Goal: Task Accomplishment & Management: Complete application form

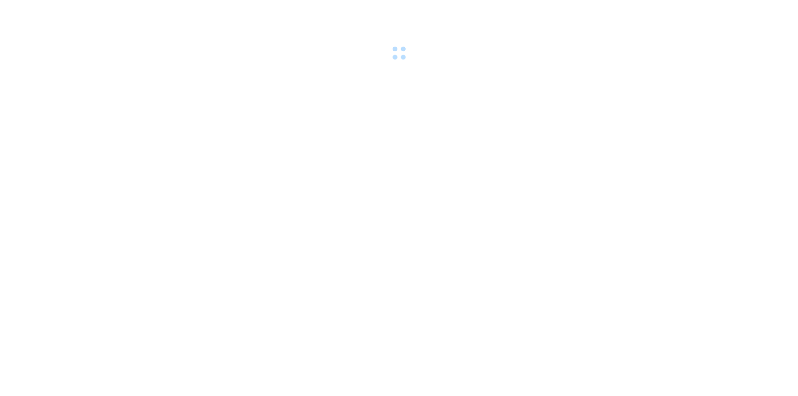
click at [192, 124] on body at bounding box center [399, 198] width 798 height 396
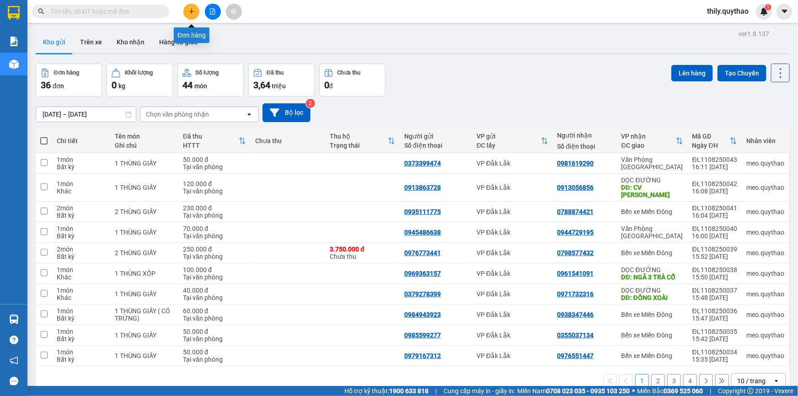
click at [191, 16] on button at bounding box center [191, 12] width 16 height 16
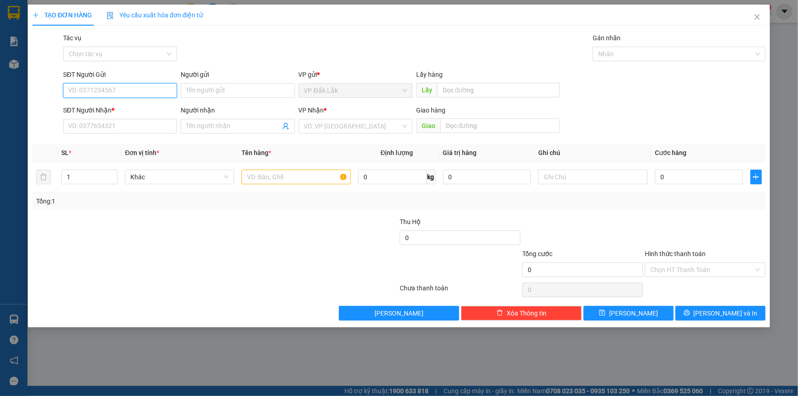
click at [134, 84] on input "SĐT Người Gửi" at bounding box center [120, 90] width 114 height 15
click at [134, 89] on input "SĐT Người Gửi" at bounding box center [120, 90] width 114 height 15
type input "0966279147"
click at [105, 124] on input "SĐT Người Nhận *" at bounding box center [120, 126] width 114 height 15
type input "0908463373"
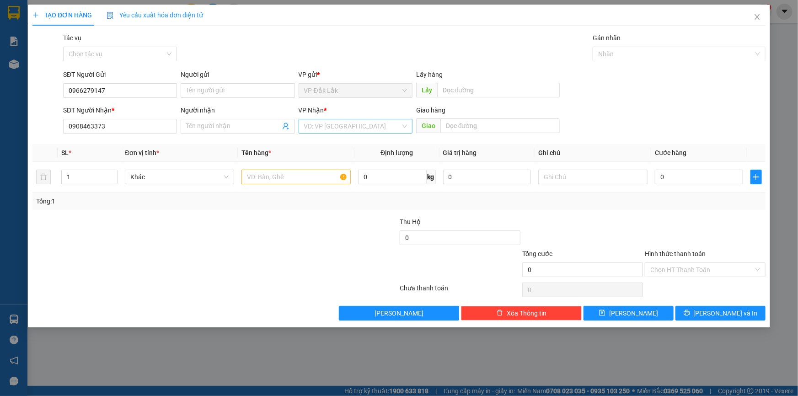
click at [346, 120] on input "search" at bounding box center [352, 126] width 97 height 14
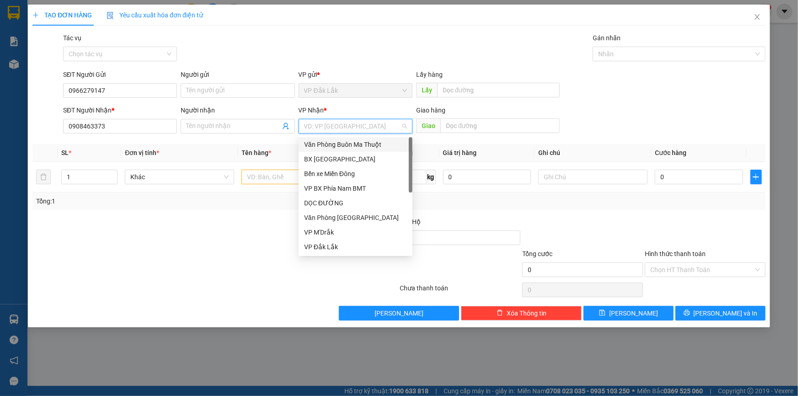
click at [348, 130] on input "search" at bounding box center [352, 126] width 97 height 14
click at [343, 178] on div "Bến xe Miền Đông" at bounding box center [355, 174] width 103 height 10
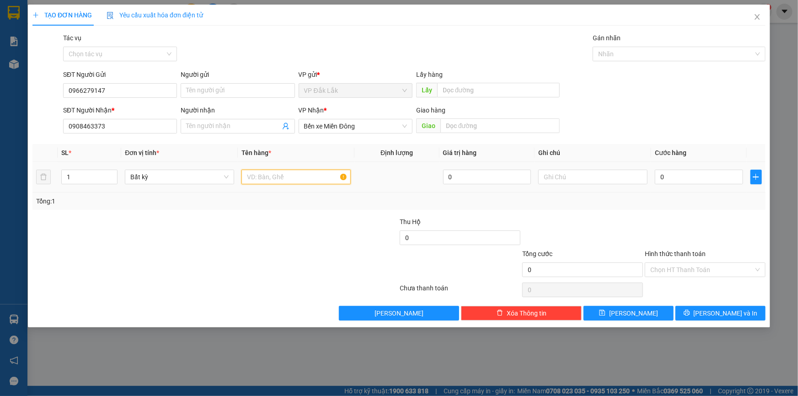
click at [338, 174] on input "text" at bounding box center [296, 177] width 109 height 15
type input "1 BÌ THƯ QUAN TRỌNG"
click at [696, 168] on div "0" at bounding box center [699, 177] width 88 height 18
click at [692, 176] on input "0" at bounding box center [699, 177] width 88 height 15
type input "5"
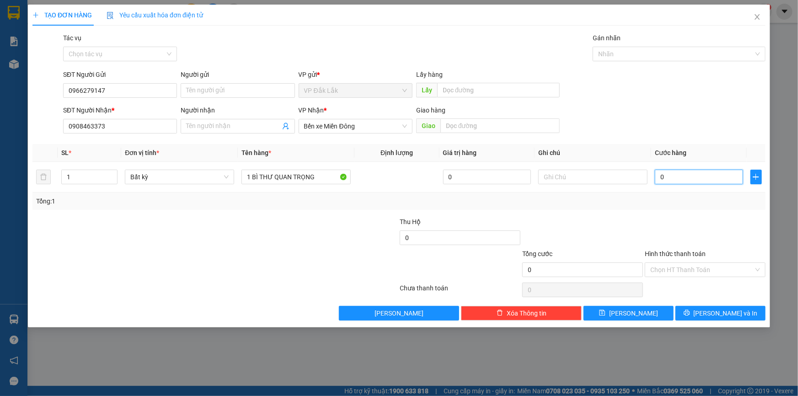
type input "5"
type input "50"
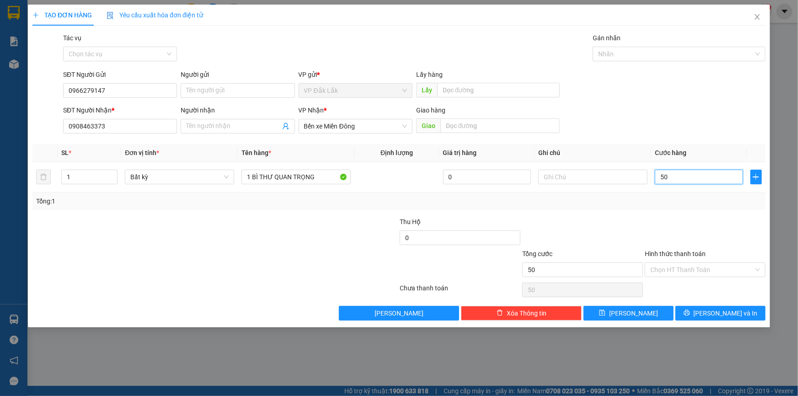
type input "500"
type input "5.000"
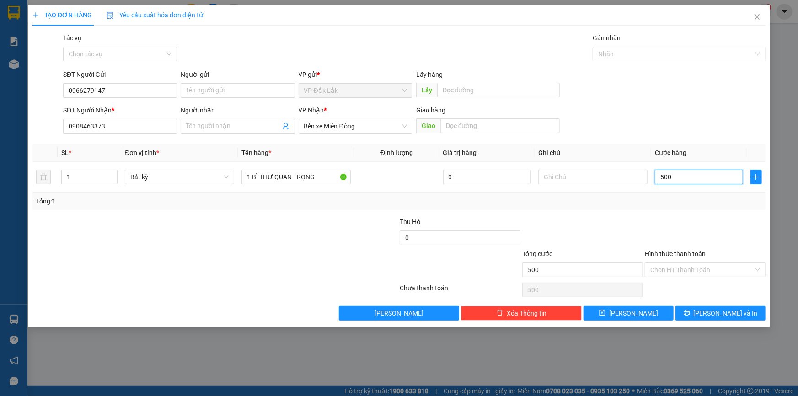
type input "5.000"
type input "50.000"
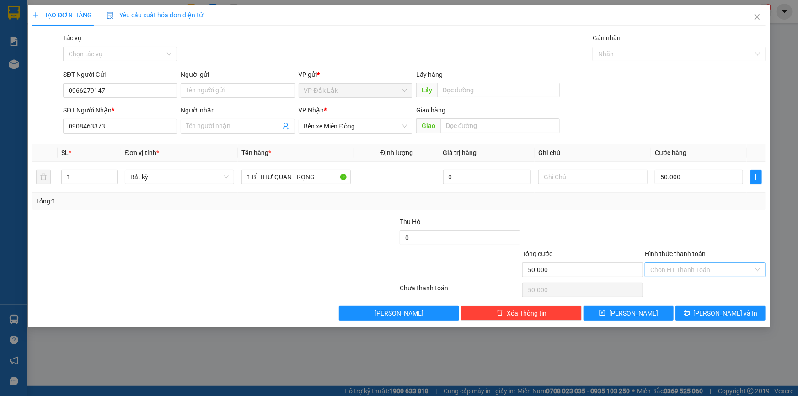
click at [664, 271] on input "Hình thức thanh toán" at bounding box center [702, 270] width 103 height 14
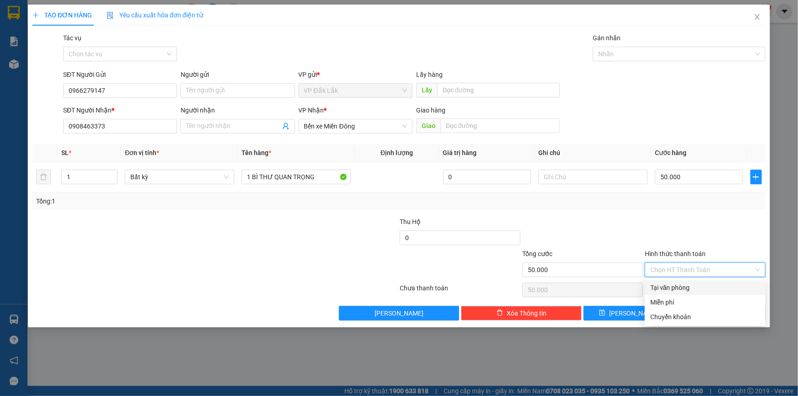
click at [686, 288] on div "Tại văn phòng" at bounding box center [706, 288] width 110 height 10
type input "0"
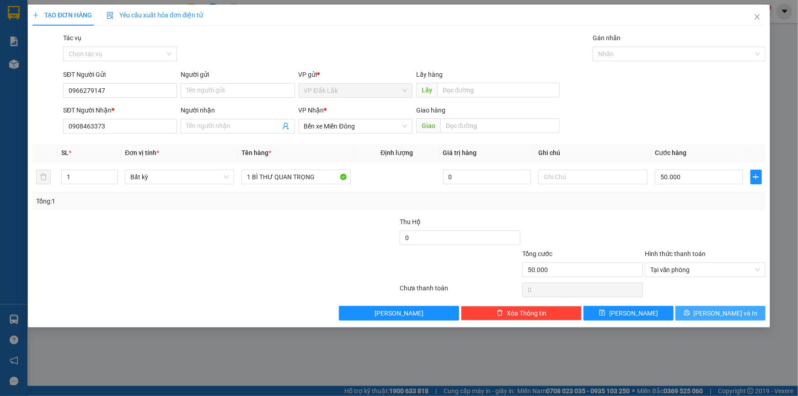
click at [713, 314] on span "[PERSON_NAME] và In" at bounding box center [726, 313] width 64 height 10
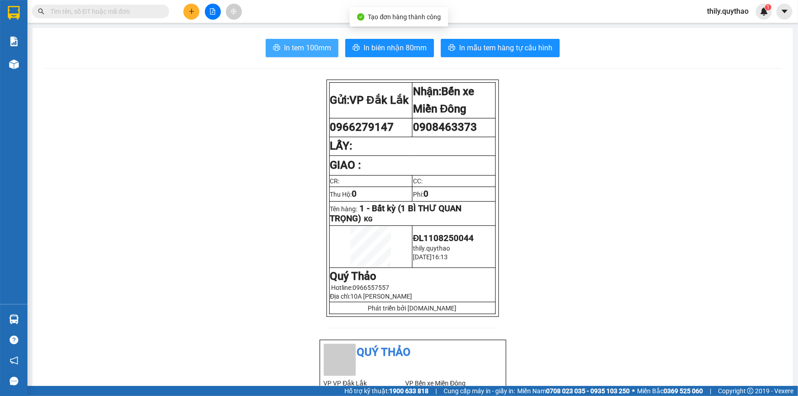
click at [314, 53] on span "In tem 100mm" at bounding box center [307, 47] width 47 height 11
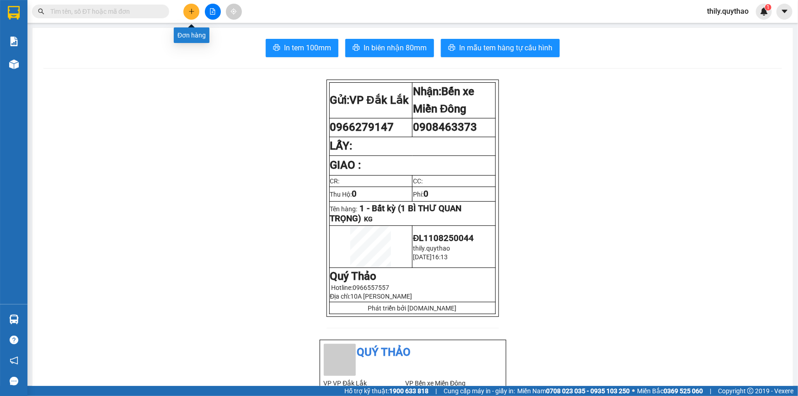
click at [199, 10] on button at bounding box center [191, 12] width 16 height 16
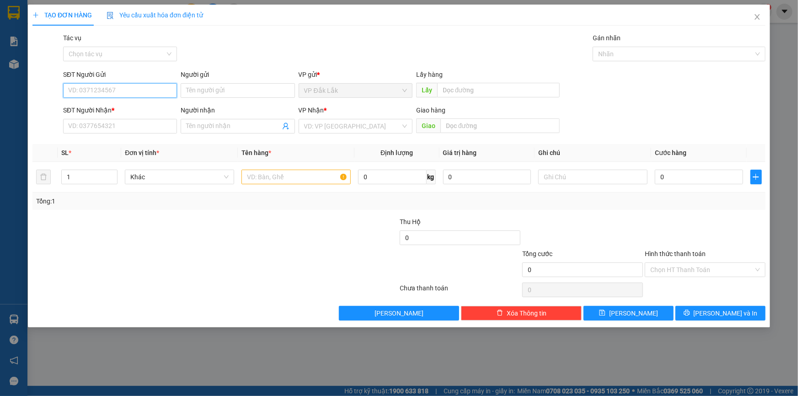
click at [160, 92] on input "SĐT Người Gửi" at bounding box center [120, 90] width 114 height 15
click at [94, 86] on input "SĐT Người Gửi" at bounding box center [120, 90] width 114 height 15
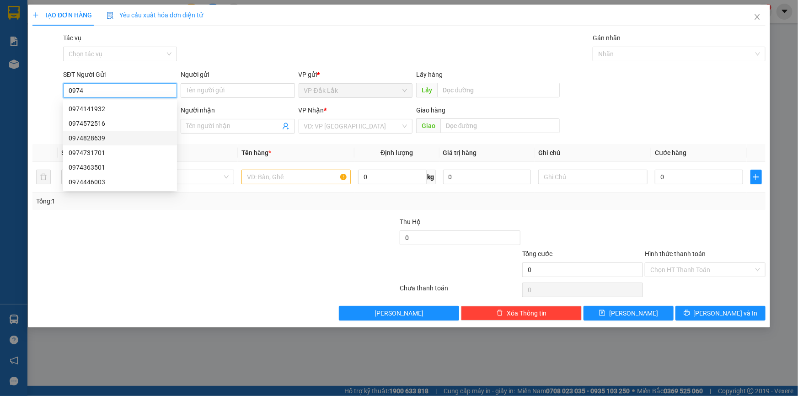
click at [78, 139] on div "0974828639" at bounding box center [120, 138] width 103 height 10
type input "0974828639"
type input "0797455456"
type input "CHỢ MỚI LONG THÀNH"
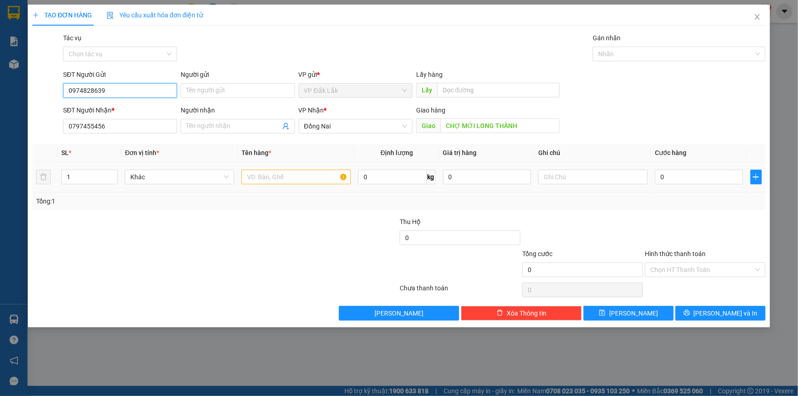
type input "0974828639"
click at [261, 179] on input "text" at bounding box center [296, 177] width 109 height 15
type input "11 THÙNG GIẤY"
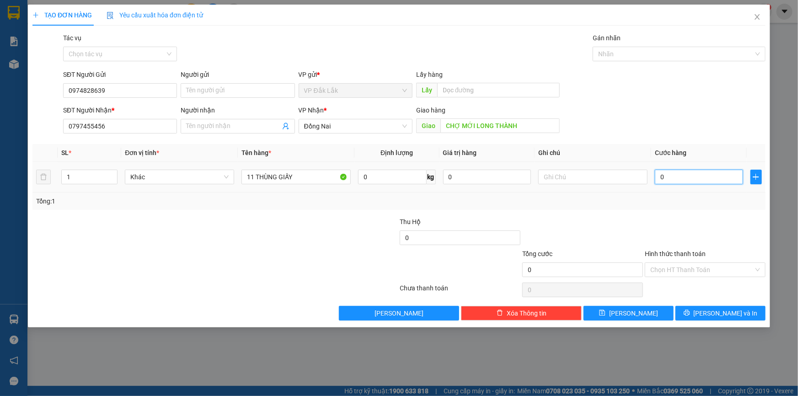
click at [727, 183] on input "0" at bounding box center [699, 177] width 88 height 15
type input "01"
type input "1"
type input "018"
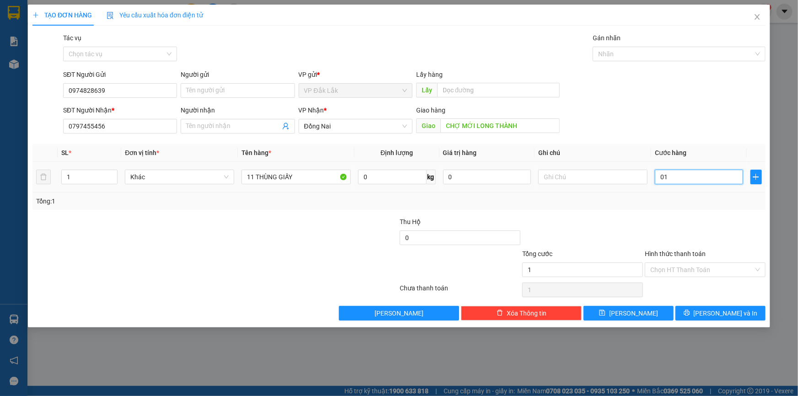
type input "18"
type input "01"
type input "1"
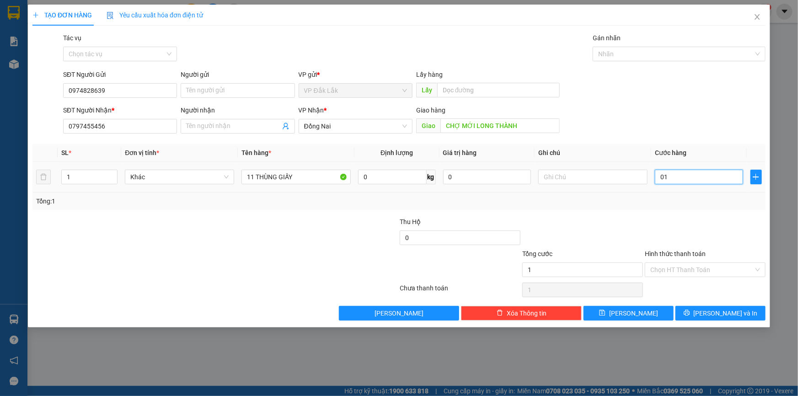
type input "010"
type input "10"
type input "0.108"
type input "108"
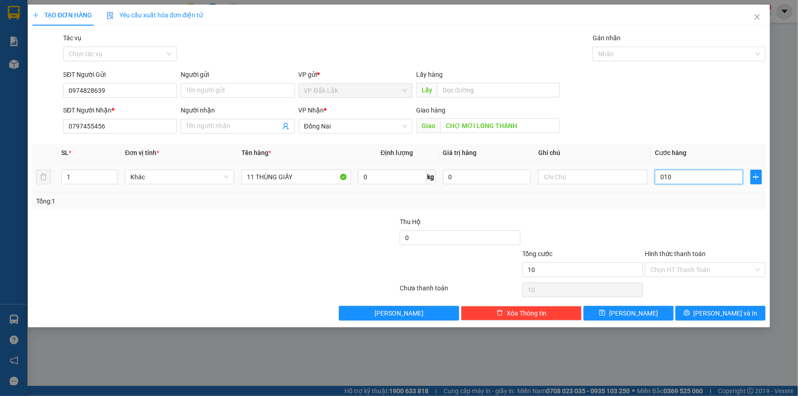
type input "108"
type input "01.080"
type input "1.080"
type input "010.800"
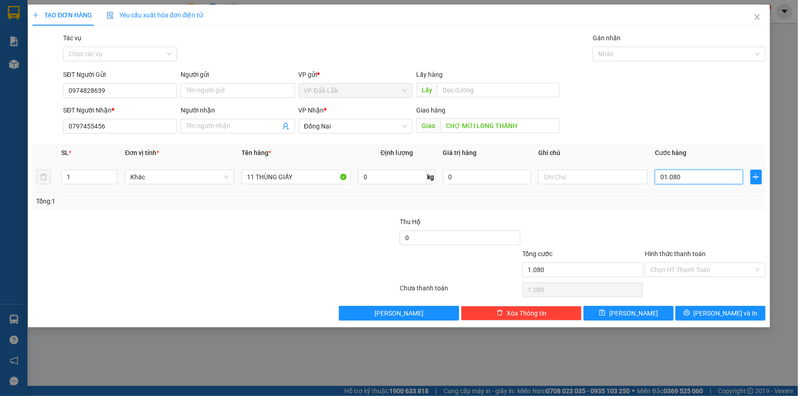
type input "10.800"
type input "0.108.000"
type input "108.000"
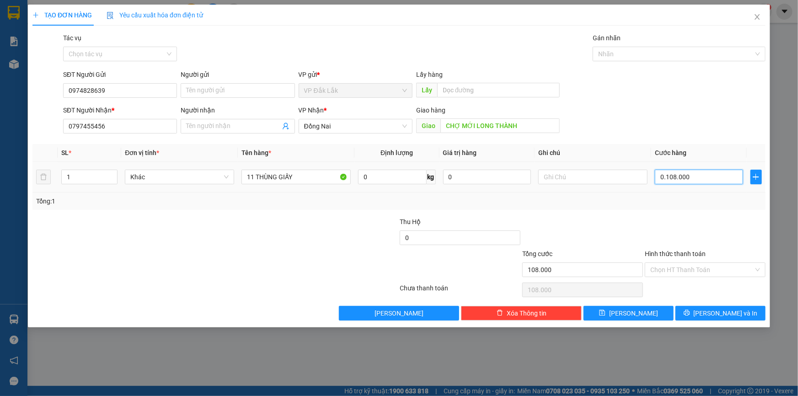
type input "01.080.000"
type input "1.080.000"
click at [617, 218] on div at bounding box center [583, 233] width 123 height 32
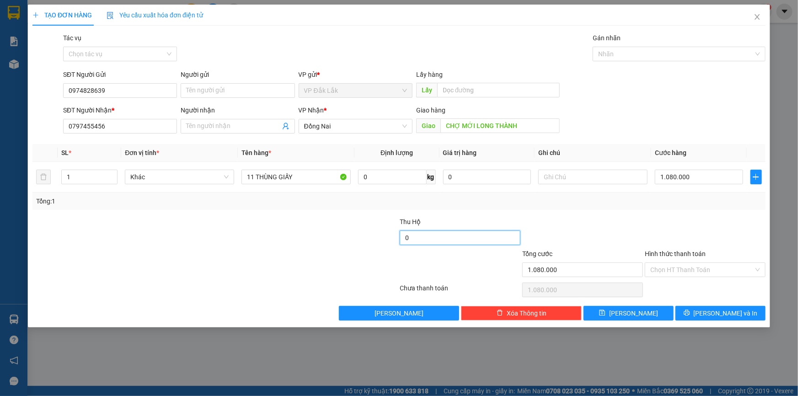
click at [482, 244] on input "0" at bounding box center [460, 238] width 121 height 15
click at [565, 236] on div at bounding box center [583, 233] width 123 height 32
click at [686, 281] on div "Chọn HT Thanh Toán" at bounding box center [705, 290] width 123 height 18
click at [691, 272] on input "Hình thức thanh toán" at bounding box center [702, 270] width 103 height 14
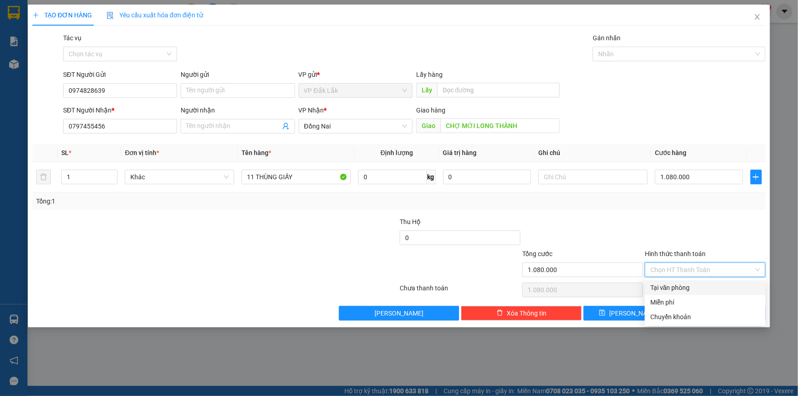
click at [686, 290] on div "Tại văn phòng" at bounding box center [706, 288] width 110 height 10
type input "0"
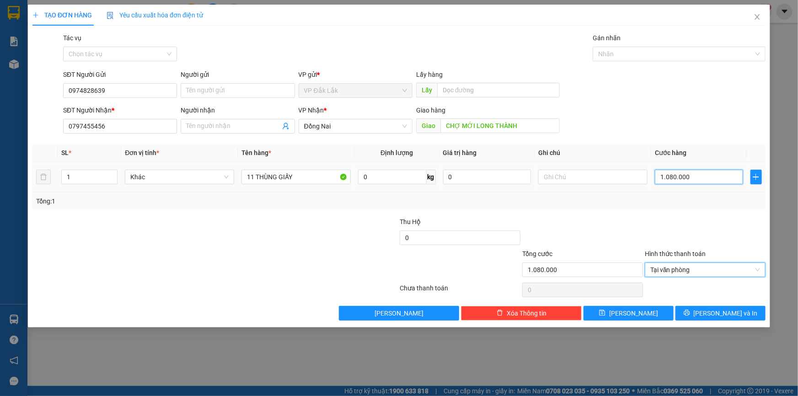
click at [723, 178] on input "1.080.000" at bounding box center [699, 177] width 88 height 15
type input "0"
type input "08"
type input "8"
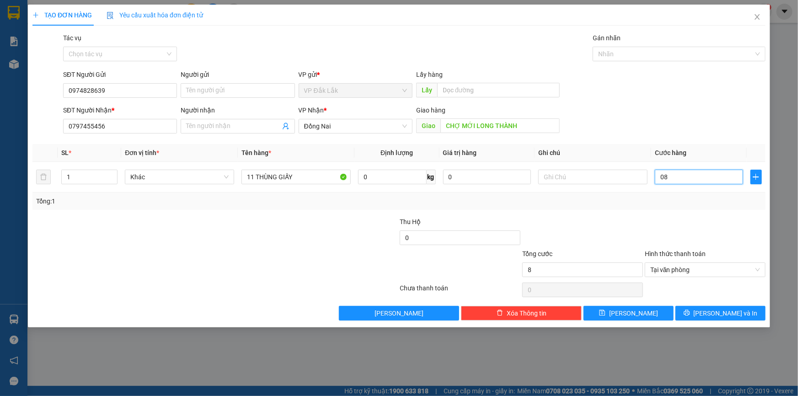
type input "086"
type input "86"
type input "0.860"
type input "860"
type input "08.600"
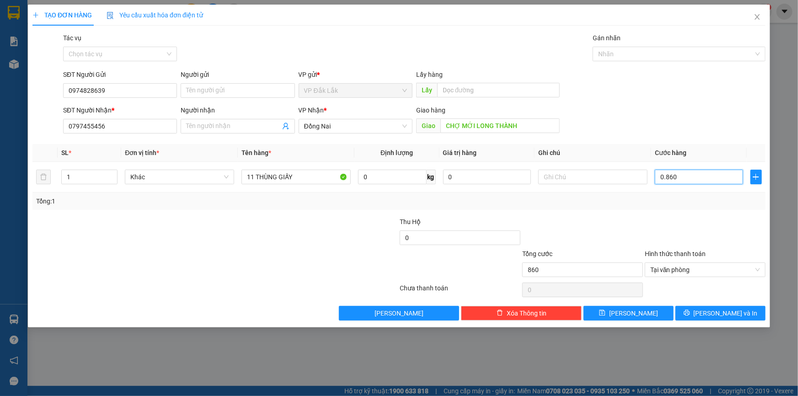
type input "8.600"
type input "086.000"
type input "86.000"
type input "0.860.000"
type input "860.000"
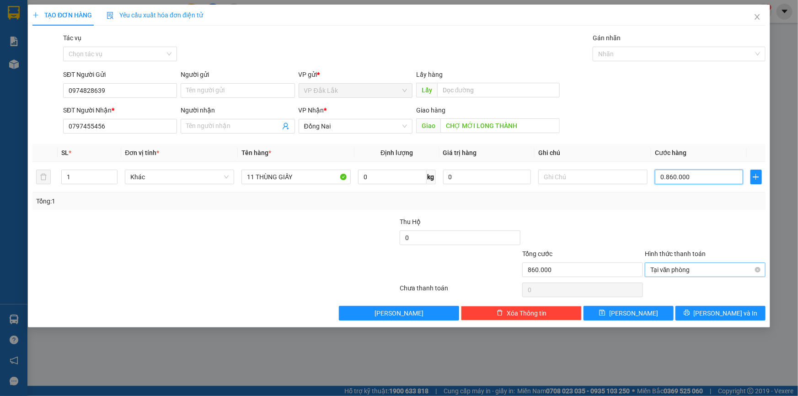
click at [686, 274] on span "Tại văn phòng" at bounding box center [706, 270] width 110 height 14
type input "860.000"
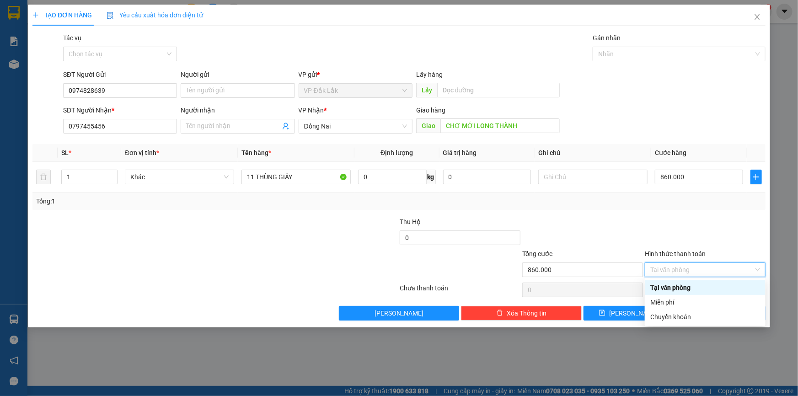
click at [675, 253] on label "Hình thức thanh toán" at bounding box center [675, 253] width 61 height 7
click at [675, 263] on input "Hình thức thanh toán" at bounding box center [702, 270] width 103 height 14
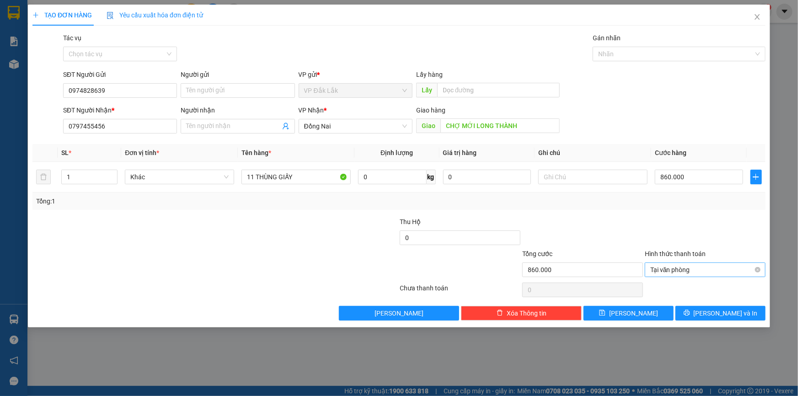
drag, startPoint x: 658, startPoint y: 237, endPoint x: 754, endPoint y: 273, distance: 102.9
click at [658, 237] on div at bounding box center [705, 233] width 123 height 32
click at [723, 314] on span "[PERSON_NAME] và In" at bounding box center [726, 313] width 64 height 10
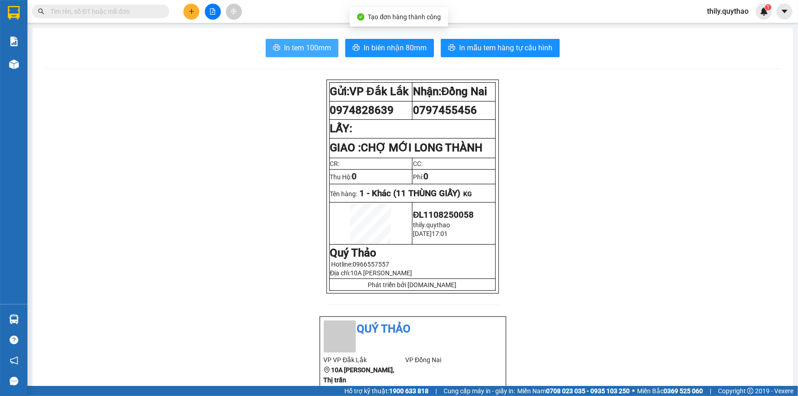
click at [316, 56] on button "In tem 100mm" at bounding box center [302, 48] width 73 height 18
click at [146, 22] on div "Kết quả tìm kiếm ( 0 ) Bộ lọc No Data thily.quythao 1" at bounding box center [399, 11] width 798 height 23
click at [153, 9] on input "text" at bounding box center [104, 11] width 108 height 10
click at [720, 10] on span "thily.quythao" at bounding box center [728, 10] width 56 height 11
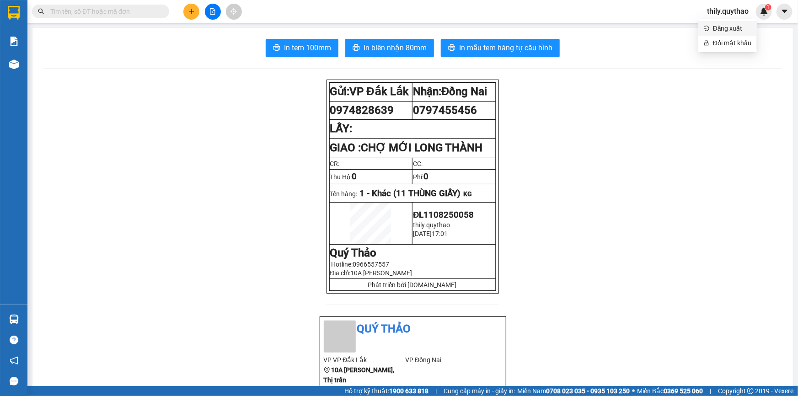
click at [727, 31] on span "Đăng xuất" at bounding box center [732, 28] width 38 height 10
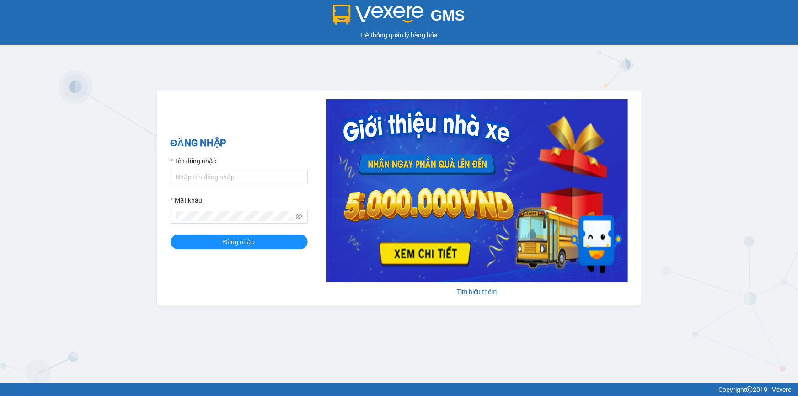
click at [218, 164] on div "Tên đăng nhập" at bounding box center [239, 163] width 137 height 14
click at [211, 183] on div at bounding box center [239, 177] width 137 height 15
click at [220, 180] on input "Tên đăng nhập" at bounding box center [239, 177] width 137 height 15
type input "ty.quythao"
click at [171, 235] on button "Đăng nhập" at bounding box center [239, 242] width 137 height 15
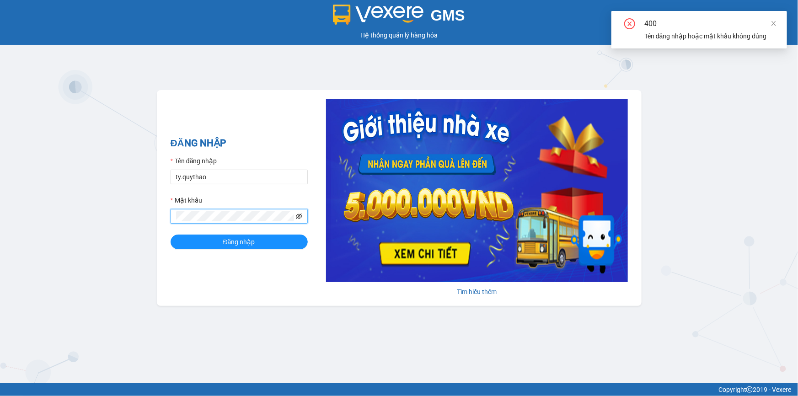
click at [301, 216] on icon "eye-invisible" at bounding box center [299, 216] width 6 height 6
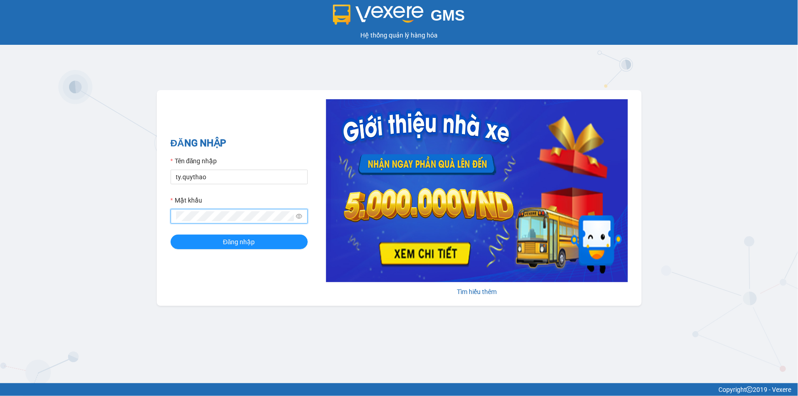
click at [171, 235] on button "Đăng nhập" at bounding box center [239, 242] width 137 height 15
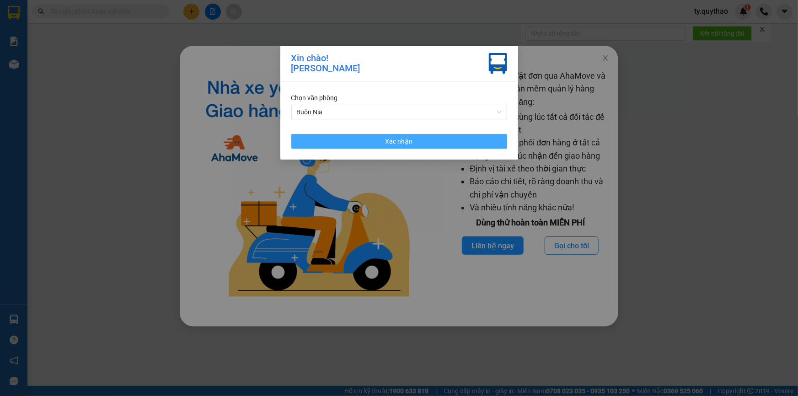
click at [366, 146] on button "Xác nhận" at bounding box center [399, 141] width 216 height 15
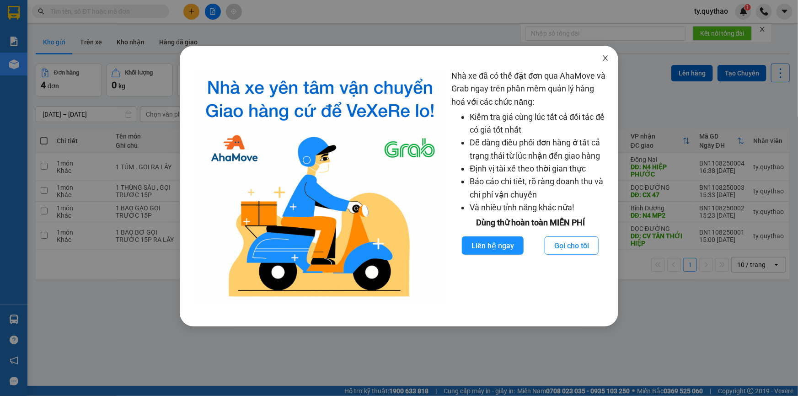
click at [609, 58] on icon "close" at bounding box center [605, 57] width 7 height 7
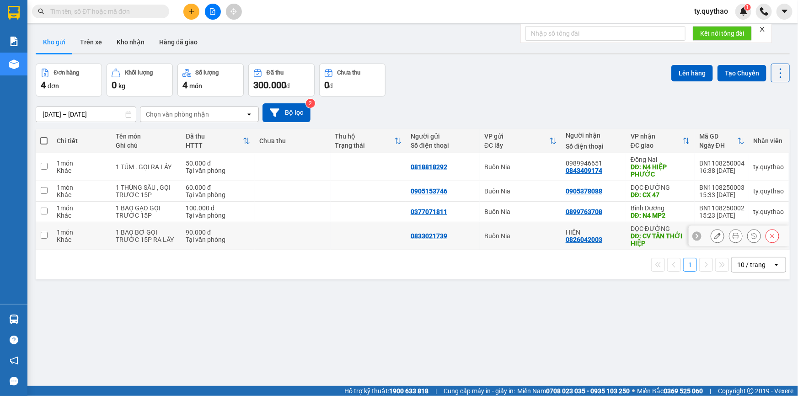
click at [642, 234] on div "DĐ: CV TÂN THỚI HIỆP" at bounding box center [660, 239] width 59 height 15
checkbox input "true"
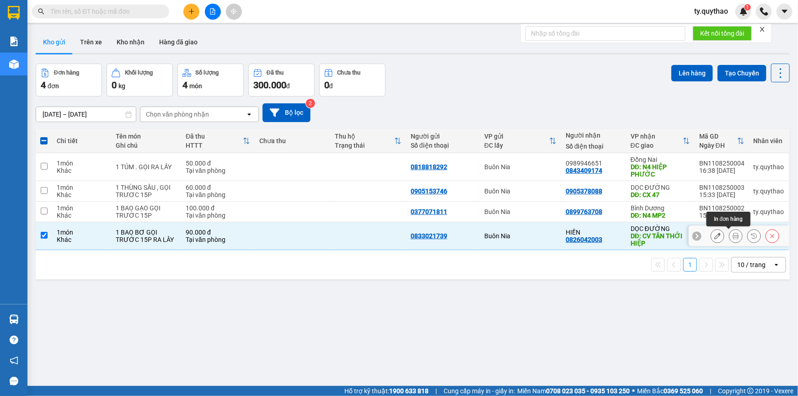
click at [733, 236] on icon at bounding box center [736, 236] width 6 height 6
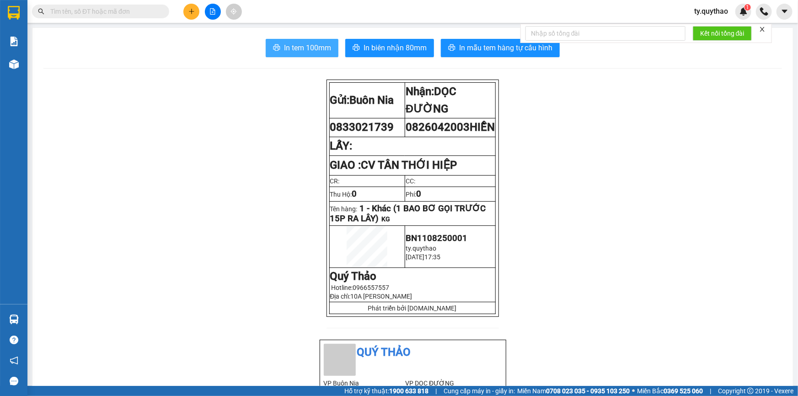
click at [311, 43] on span "In tem 100mm" at bounding box center [307, 47] width 47 height 11
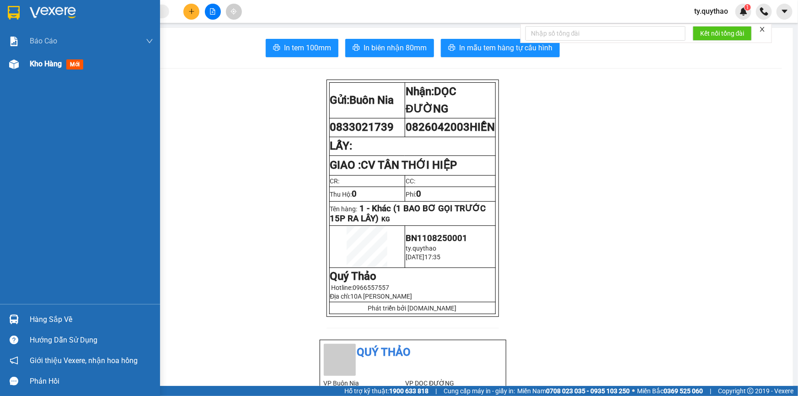
click at [46, 65] on span "Kho hàng" at bounding box center [46, 63] width 32 height 9
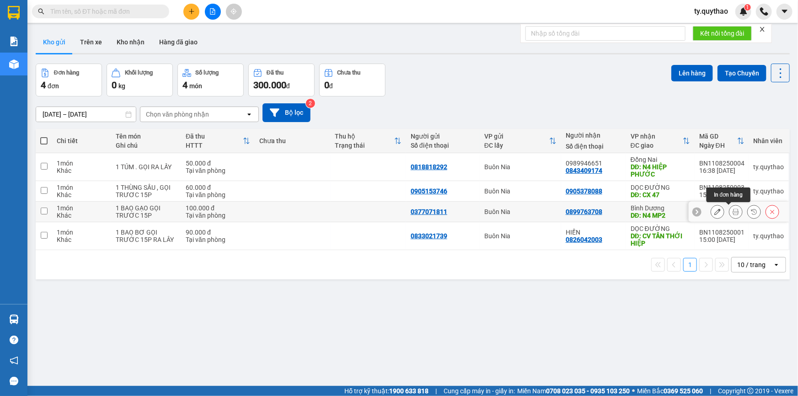
click at [733, 211] on icon at bounding box center [736, 212] width 6 height 6
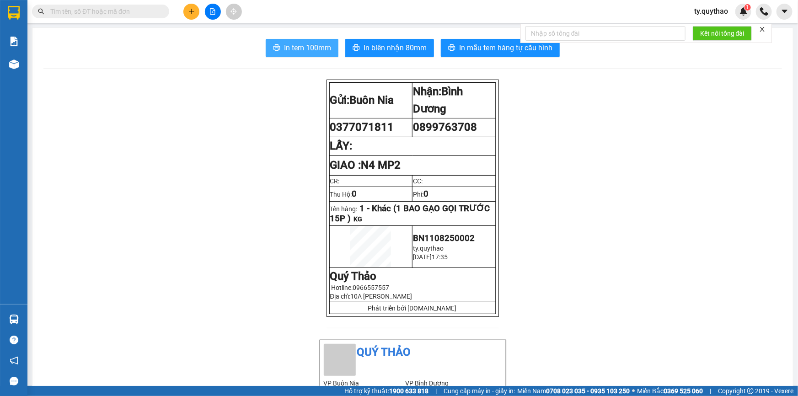
click at [317, 46] on span "In tem 100mm" at bounding box center [307, 47] width 47 height 11
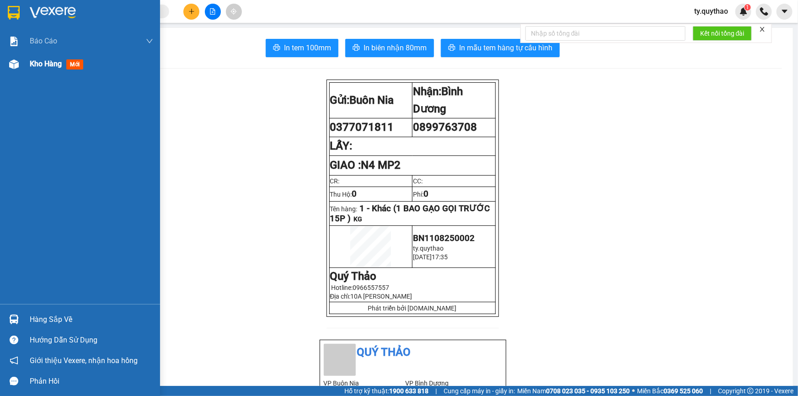
click at [54, 65] on span "Kho hàng" at bounding box center [46, 63] width 32 height 9
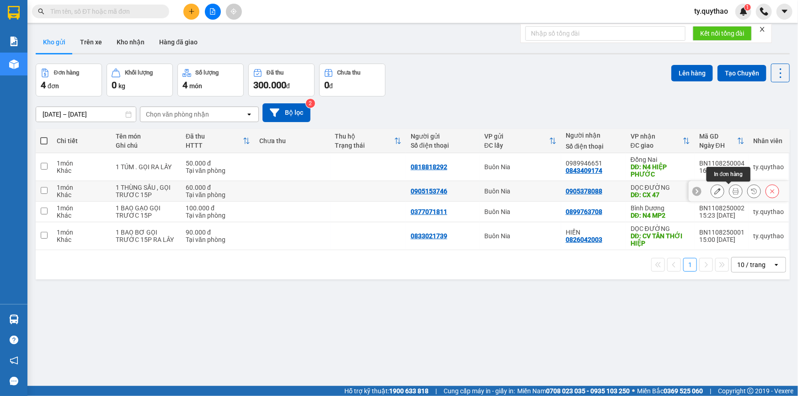
click at [733, 192] on icon at bounding box center [736, 191] width 6 height 6
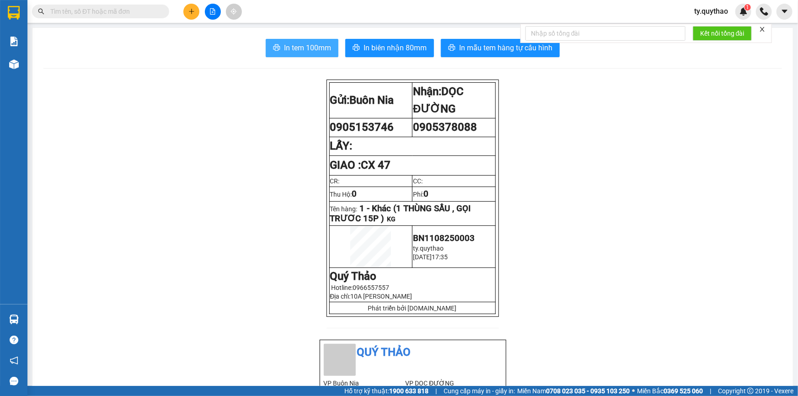
click at [300, 46] on span "In tem 100mm" at bounding box center [307, 47] width 47 height 11
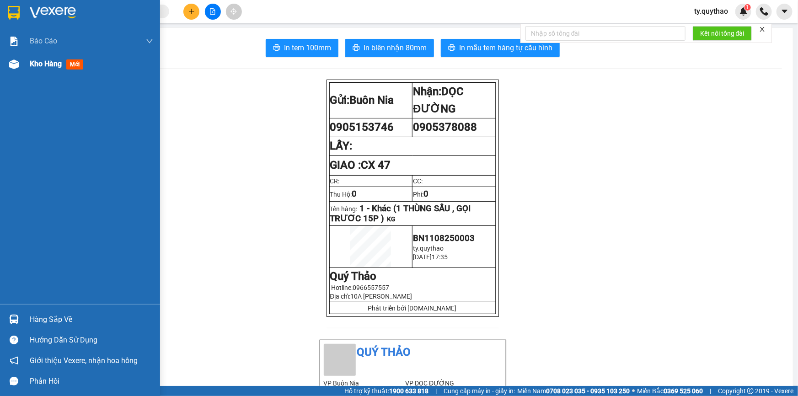
click at [46, 65] on span "Kho hàng" at bounding box center [46, 63] width 32 height 9
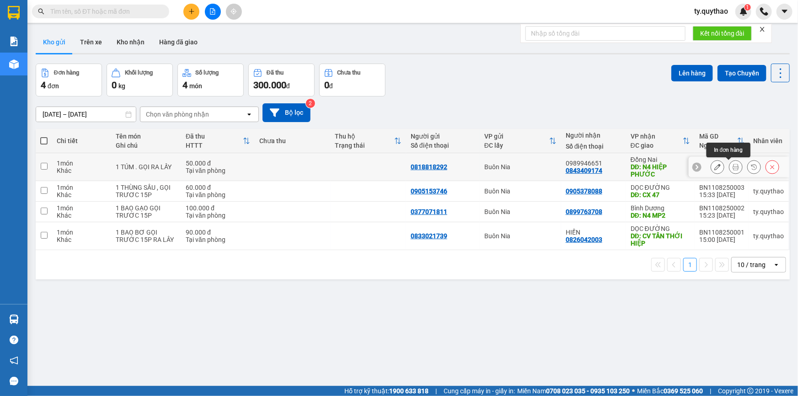
click at [733, 167] on icon at bounding box center [736, 167] width 6 height 6
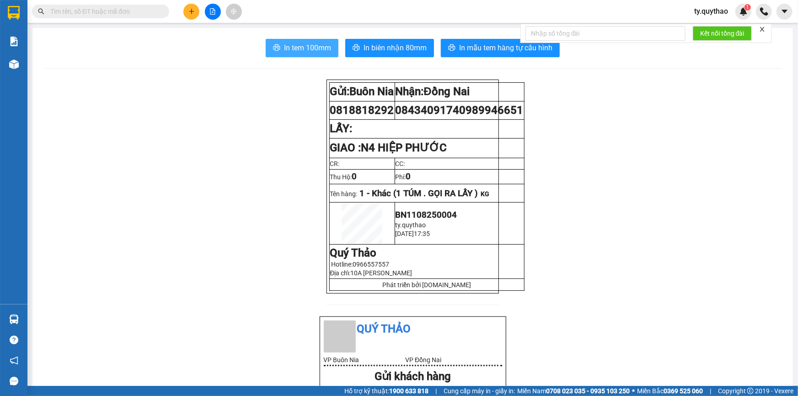
click at [310, 49] on span "In tem 100mm" at bounding box center [307, 47] width 47 height 11
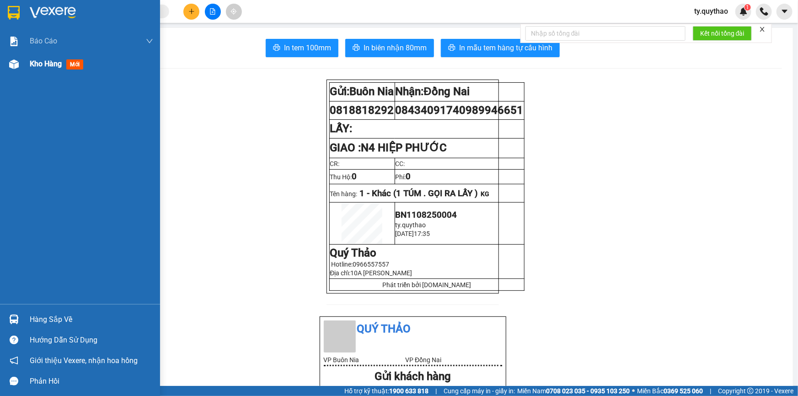
click at [37, 58] on div "Kho hàng mới" at bounding box center [92, 64] width 124 height 23
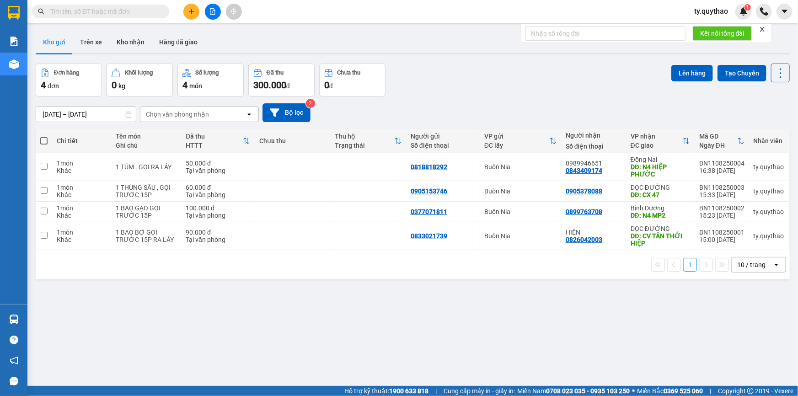
click at [705, 14] on span "ty.quythao" at bounding box center [711, 10] width 49 height 11
click at [709, 30] on span "Đăng xuất" at bounding box center [720, 28] width 38 height 10
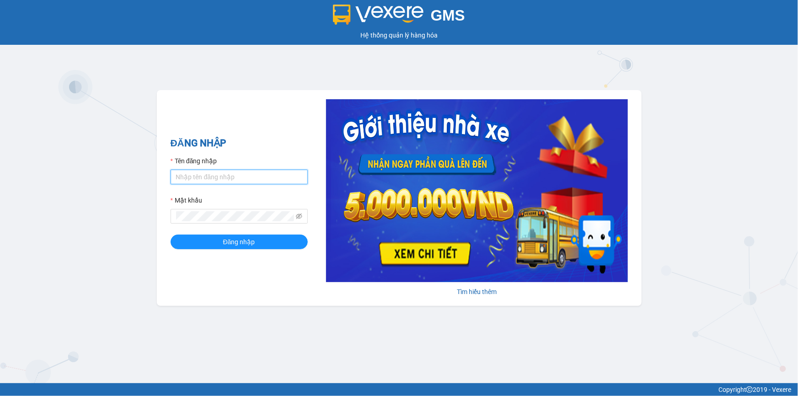
click at [234, 179] on input "Tên đăng nhập" at bounding box center [239, 177] width 137 height 15
type input "khue123.quythao"
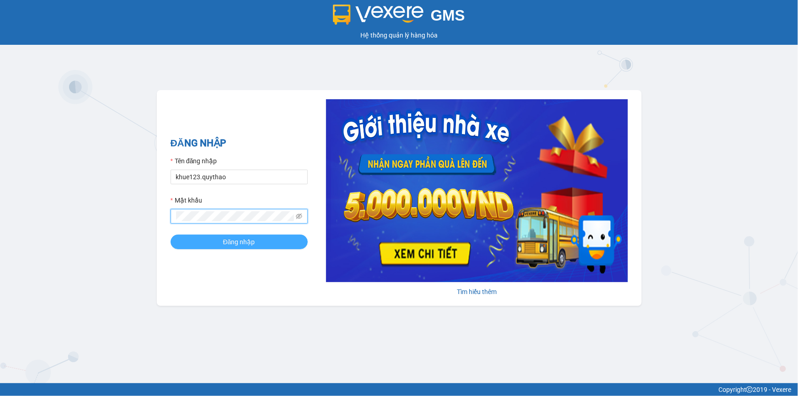
click at [252, 244] on span "Đăng nhập" at bounding box center [239, 242] width 32 height 10
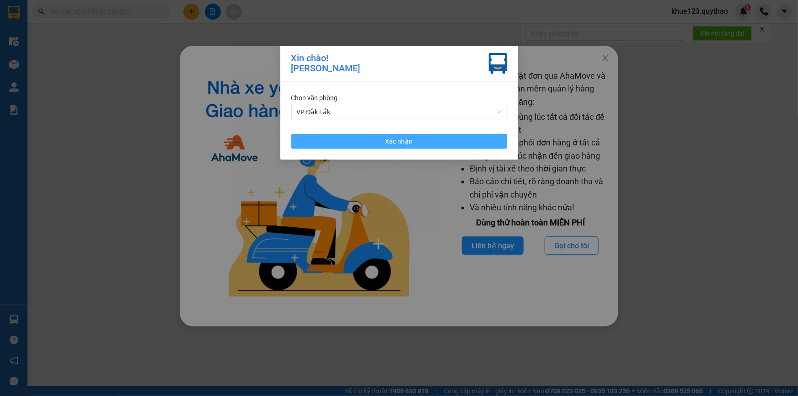
click at [339, 137] on button "Xác nhận" at bounding box center [399, 141] width 216 height 15
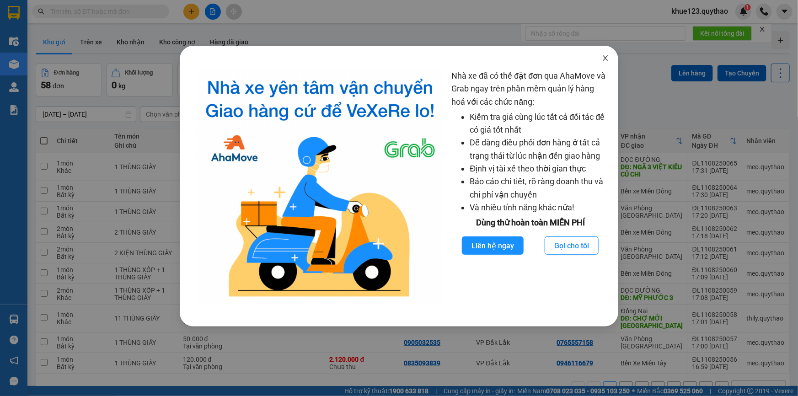
click at [607, 56] on icon "close" at bounding box center [605, 57] width 7 height 7
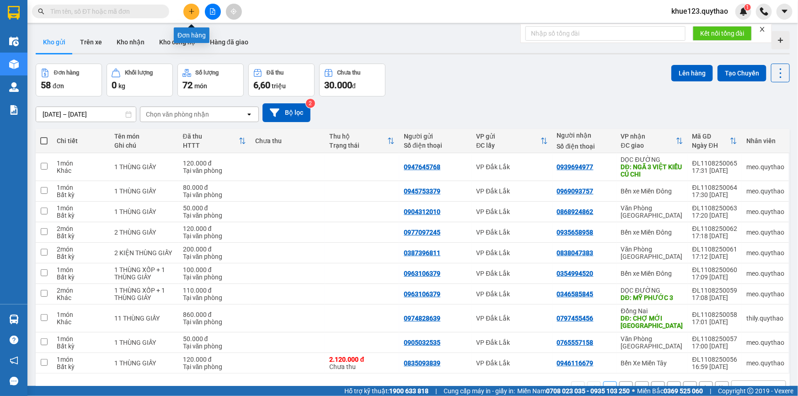
click at [186, 6] on button at bounding box center [191, 12] width 16 height 16
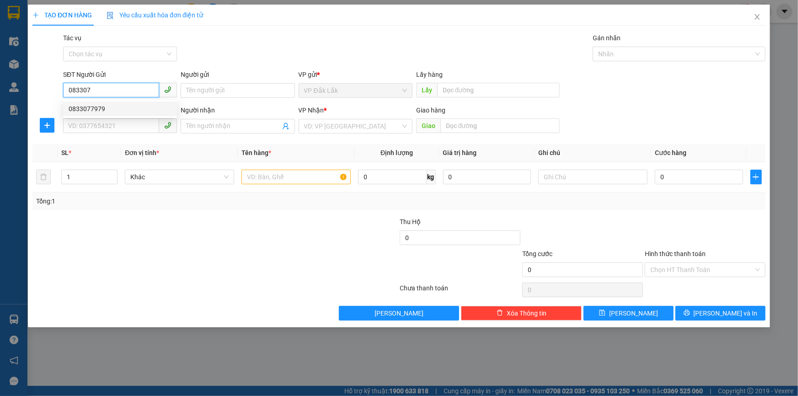
click at [91, 110] on div "0833077979" at bounding box center [120, 109] width 103 height 10
type input "0833077979"
type input "0367822213"
type input "GÒ DẦU TN"
type input "0833077979"
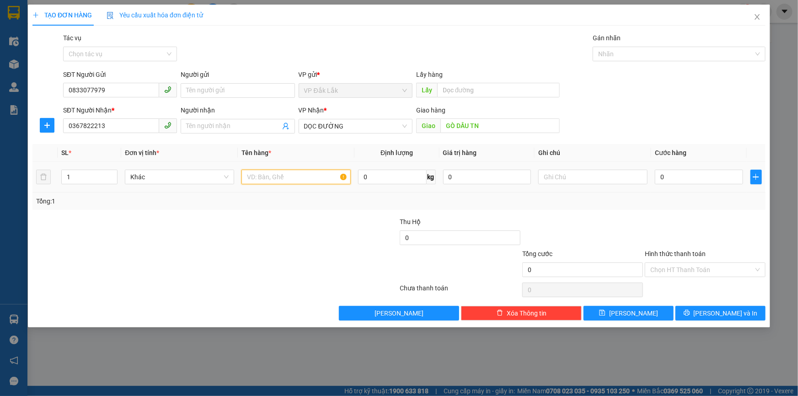
click at [281, 183] on input "text" at bounding box center [296, 177] width 109 height 15
type input "1 THÙNG GIẤY"
click at [696, 183] on input "0" at bounding box center [699, 177] width 88 height 15
type input "1"
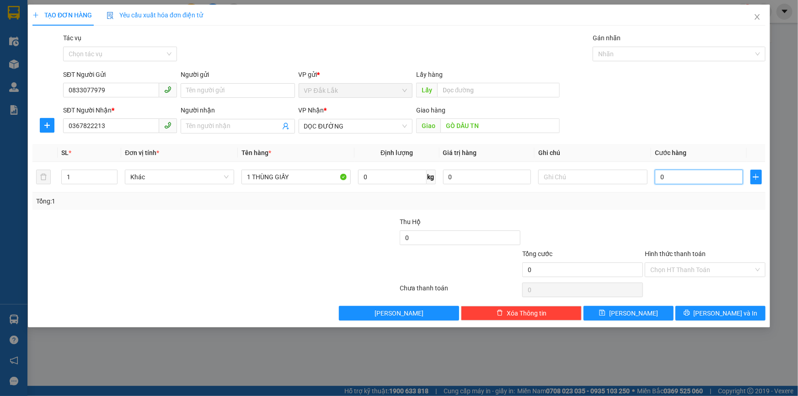
type input "1"
type input "15"
type input "150"
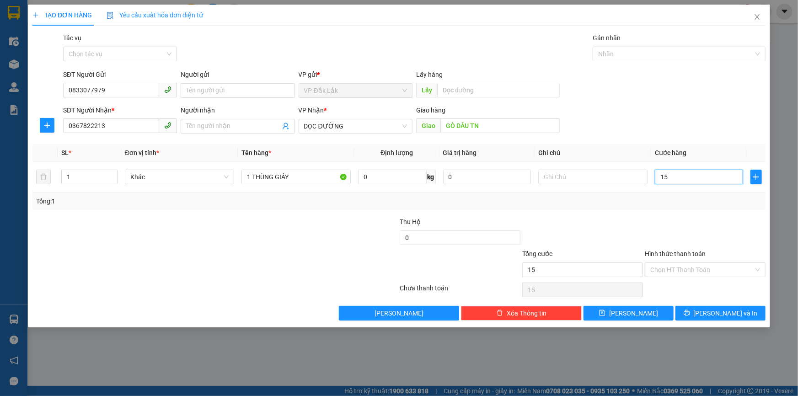
type input "150"
type input "1.500"
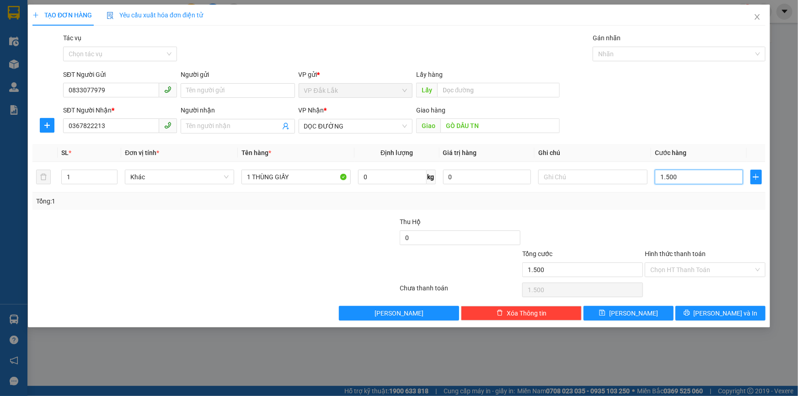
type input "15.000"
type input "150.000"
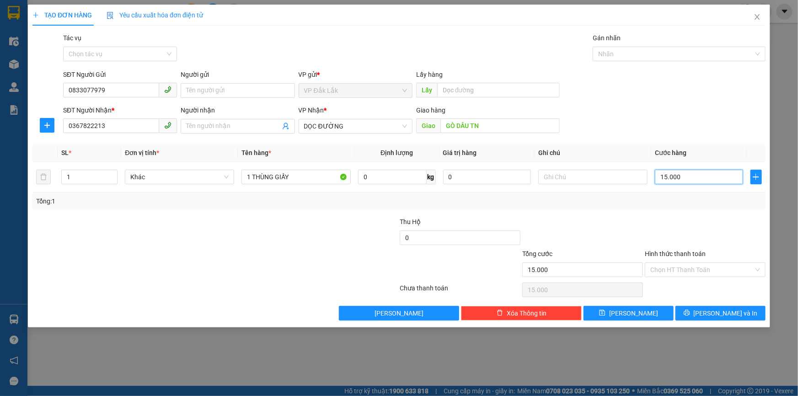
type input "150.000"
click at [701, 274] on input "Hình thức thanh toán" at bounding box center [702, 270] width 103 height 14
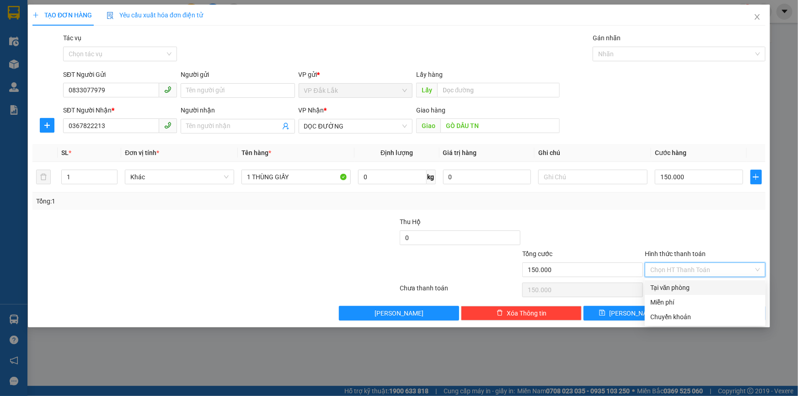
click at [689, 287] on div "Tại văn phòng" at bounding box center [706, 288] width 110 height 10
type input "0"
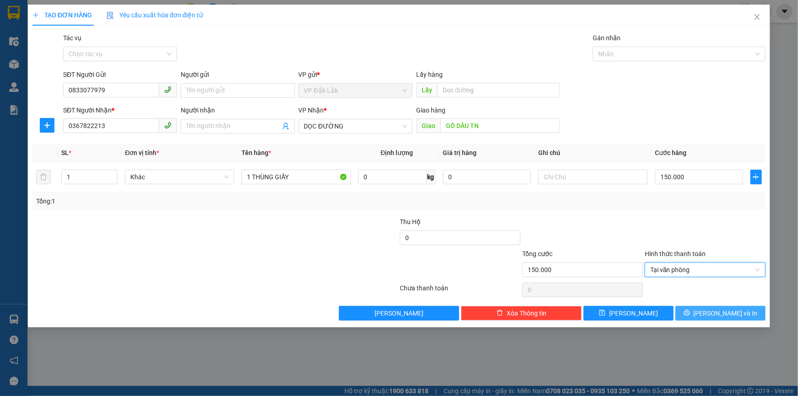
click at [690, 311] on icon "printer" at bounding box center [687, 313] width 6 height 6
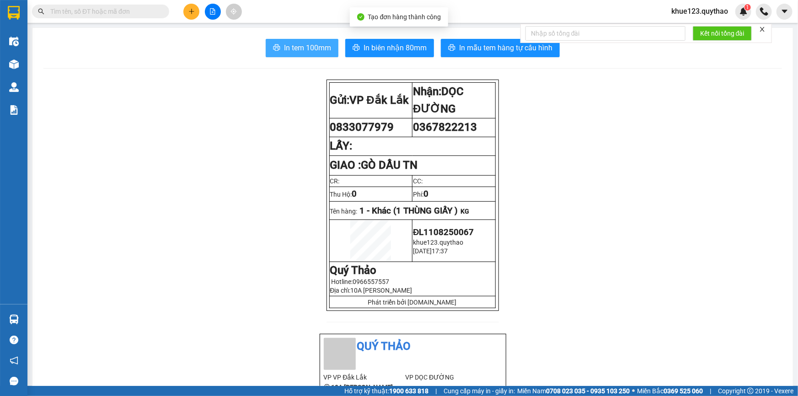
click at [305, 47] on span "In tem 100mm" at bounding box center [307, 47] width 47 height 11
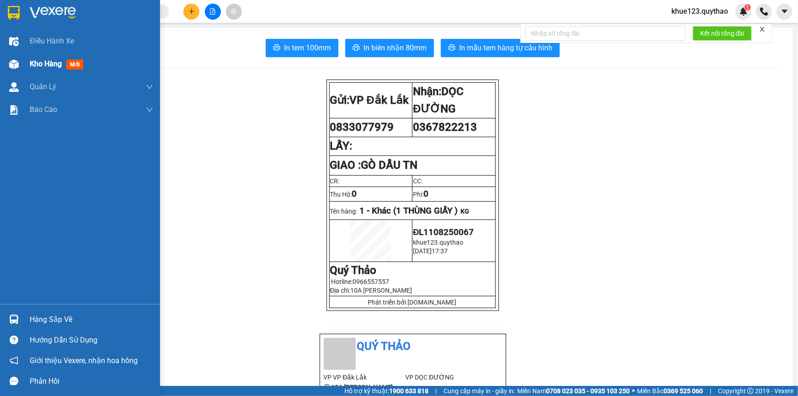
click at [38, 64] on span "Kho hàng" at bounding box center [46, 63] width 32 height 9
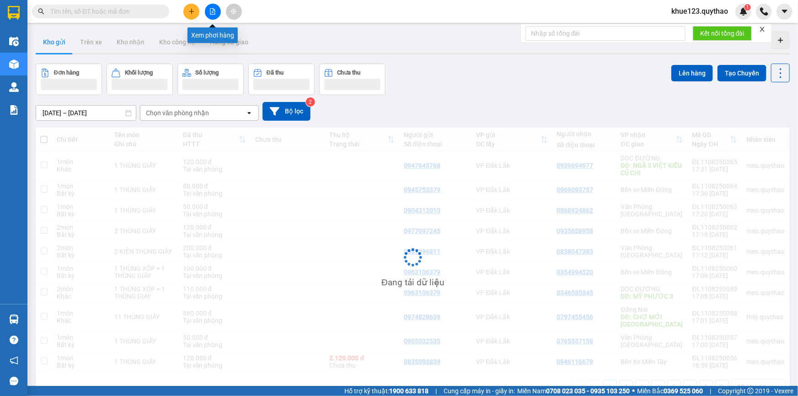
click at [211, 11] on icon "file-add" at bounding box center [213, 11] width 6 height 6
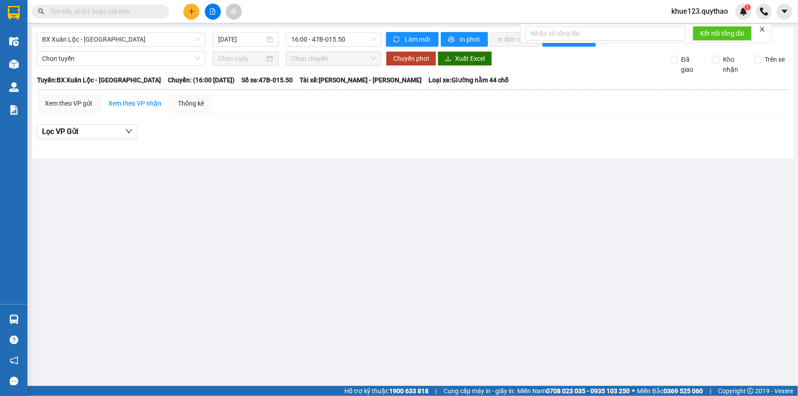
click at [708, 9] on span "khue123.quythao" at bounding box center [699, 10] width 71 height 11
click at [692, 32] on span "Đăng xuất" at bounding box center [704, 28] width 52 height 10
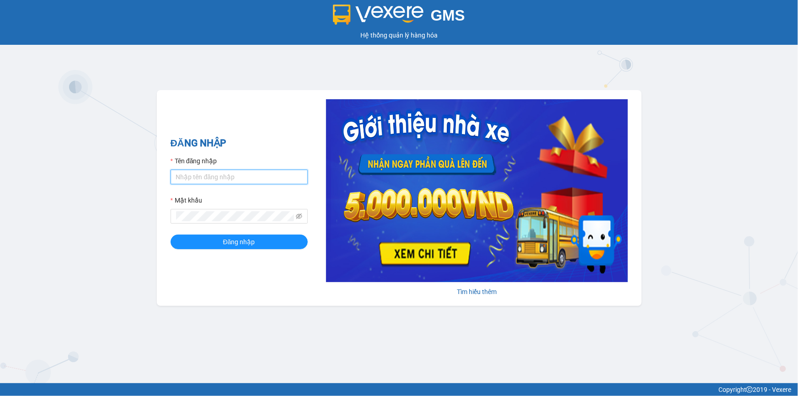
click at [202, 175] on input "Tên đăng nhập" at bounding box center [239, 177] width 137 height 15
type input "ty.quythao"
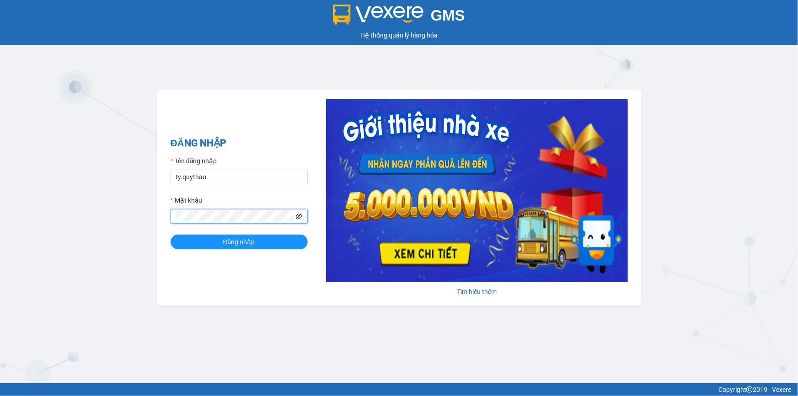
click at [302, 218] on icon "eye-invisible" at bounding box center [299, 216] width 6 height 6
click at [171, 235] on button "Đăng nhập" at bounding box center [239, 242] width 137 height 15
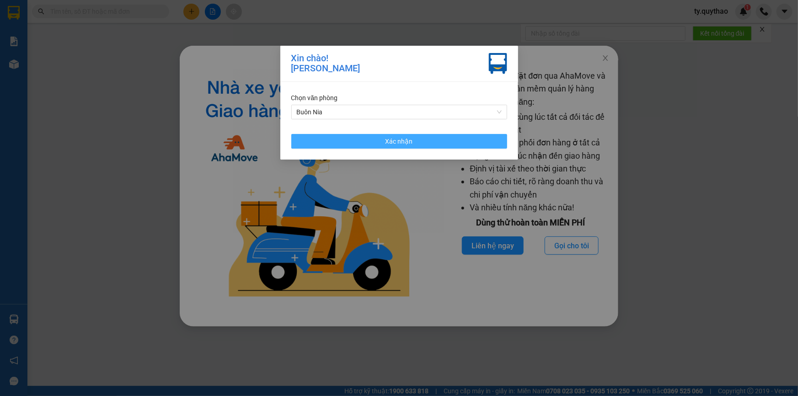
click at [401, 142] on span "Xác nhận" at bounding box center [399, 141] width 27 height 10
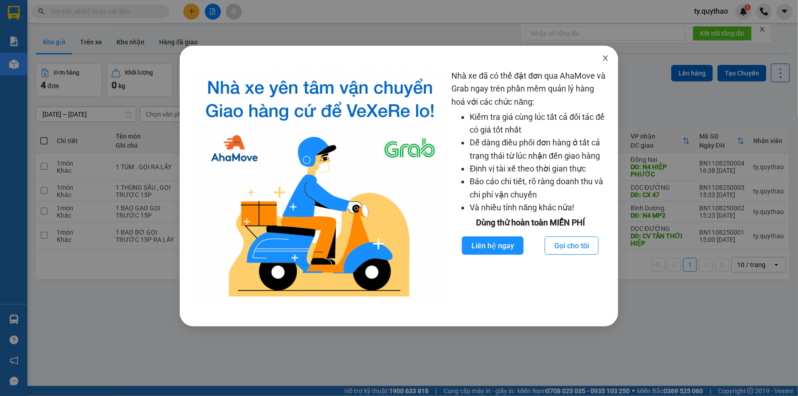
click at [604, 60] on icon "close" at bounding box center [605, 57] width 7 height 7
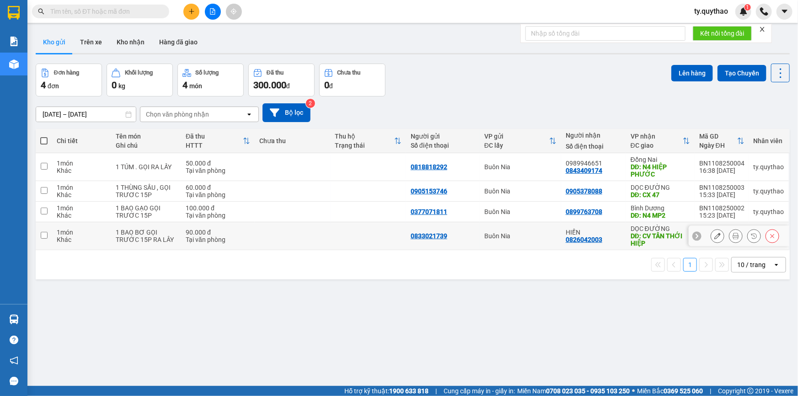
click at [655, 234] on div "DĐ: CV TÂN THỚI HIỆP" at bounding box center [660, 239] width 59 height 15
checkbox input "true"
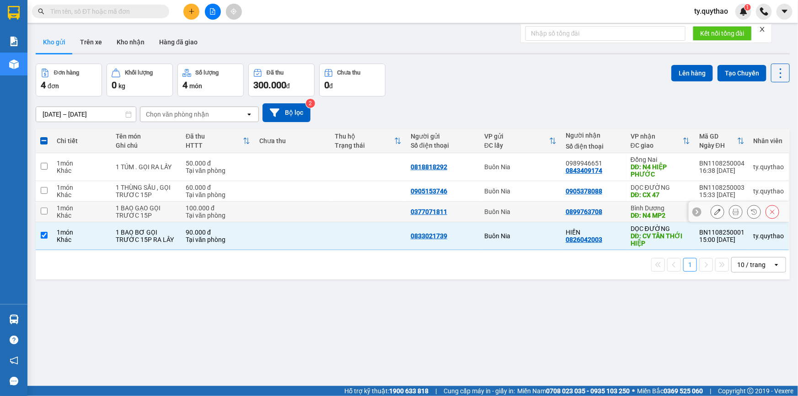
click at [665, 217] on div "DĐ: N4 MP2" at bounding box center [660, 215] width 59 height 7
checkbox input "true"
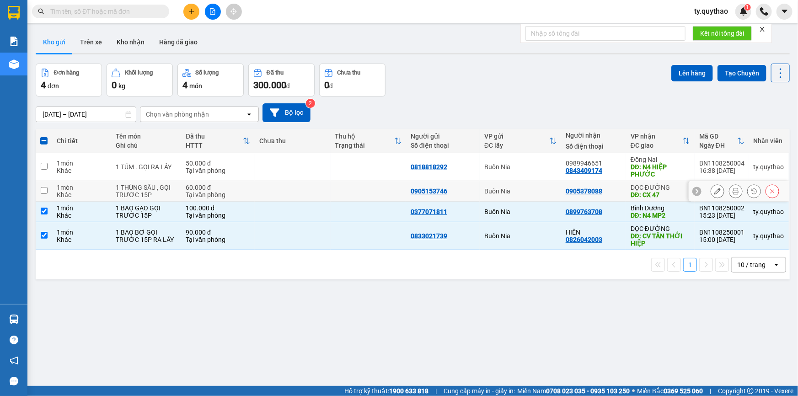
click at [663, 194] on div "DĐ: CX 47" at bounding box center [660, 194] width 59 height 7
checkbox input "true"
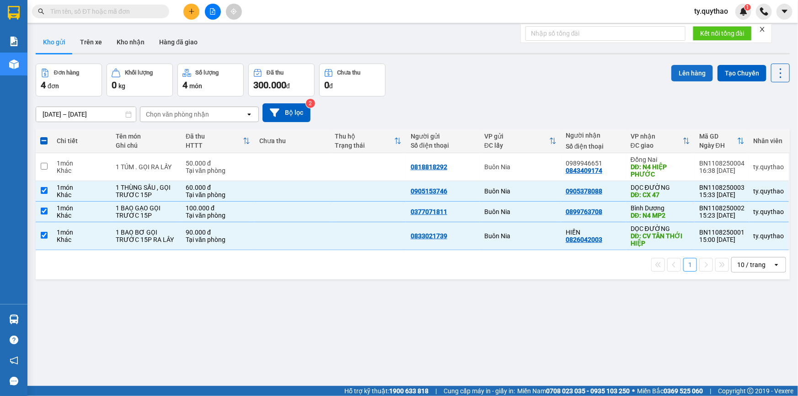
click at [692, 71] on button "Lên hàng" at bounding box center [693, 73] width 42 height 16
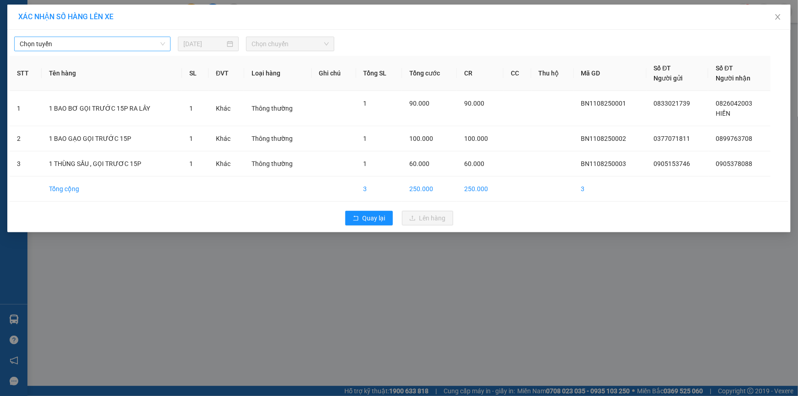
click at [82, 48] on span "Chọn tuyến" at bounding box center [93, 44] width 146 height 14
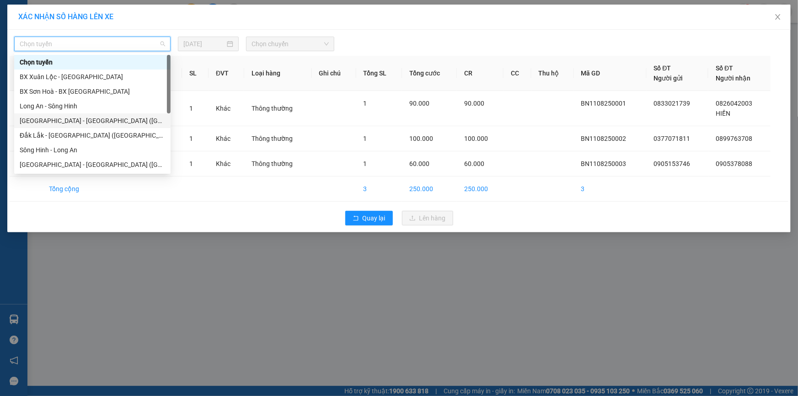
scroll to position [83, 0]
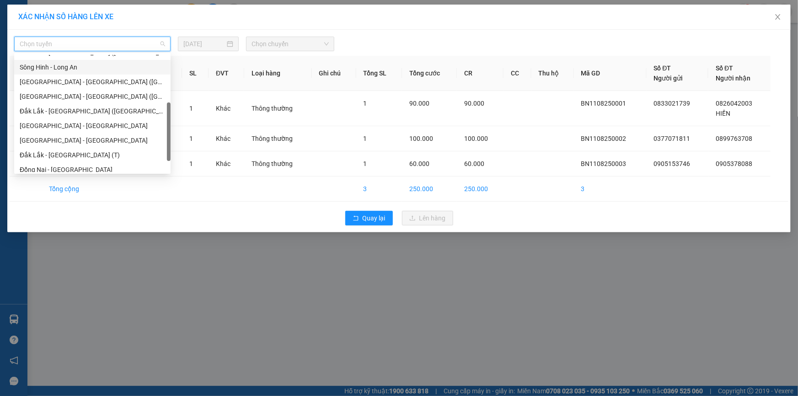
click at [75, 69] on div "Sông Hinh - Long An" at bounding box center [93, 67] width 146 height 10
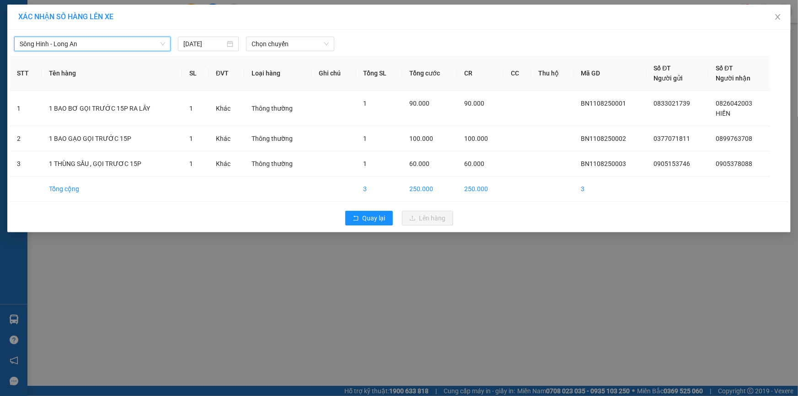
drag, startPoint x: 274, startPoint y: 54, endPoint x: 278, endPoint y: 52, distance: 4.9
click at [275, 54] on div "Sông Hinh - Long An Sông Hinh - Long An 11/08/2025 Chọn chuyến STT Tên hàng SL …" at bounding box center [399, 131] width 784 height 203
click at [280, 49] on span "Chọn chuyến" at bounding box center [290, 44] width 77 height 14
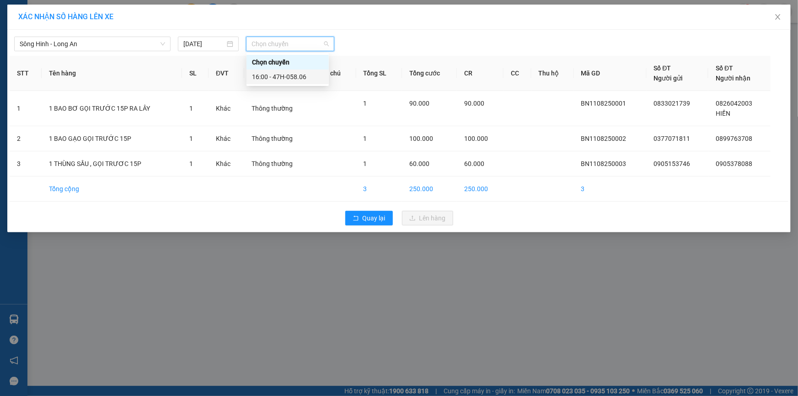
click at [292, 79] on div "16:00 - 47H-058.06" at bounding box center [287, 77] width 71 height 10
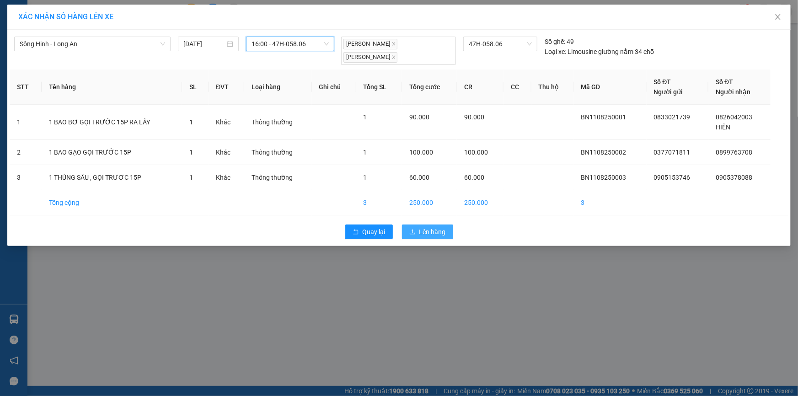
click at [437, 229] on span "Lên hàng" at bounding box center [433, 232] width 27 height 10
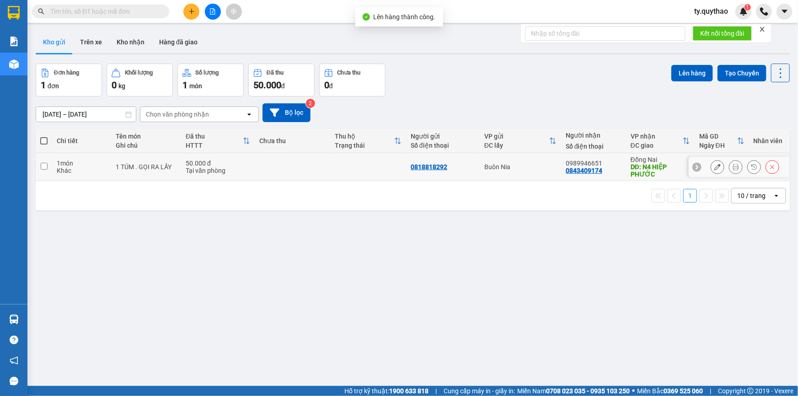
click at [651, 176] on div "DĐ: N4 HIỆP PHƯỚC" at bounding box center [660, 170] width 59 height 15
checkbox input "true"
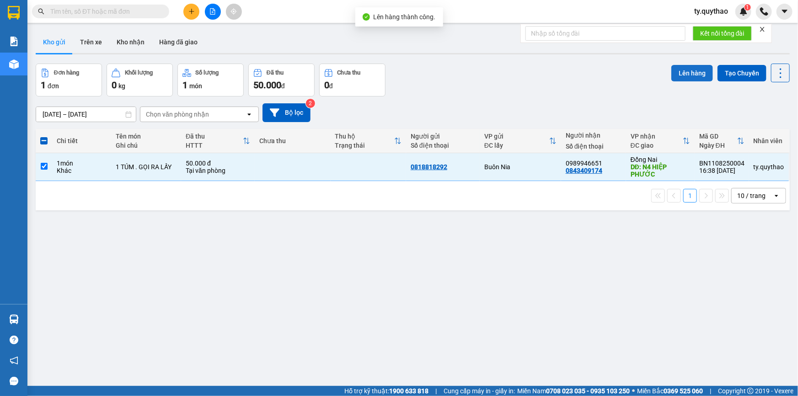
click at [683, 70] on button "Lên hàng" at bounding box center [693, 73] width 42 height 16
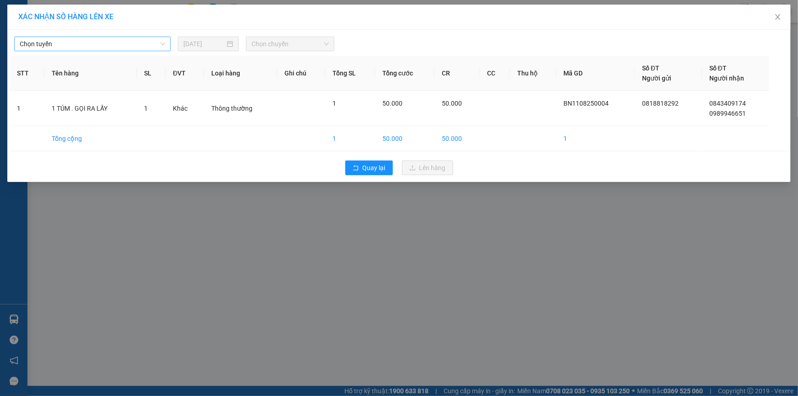
click at [77, 41] on span "Chọn tuyến" at bounding box center [93, 44] width 146 height 14
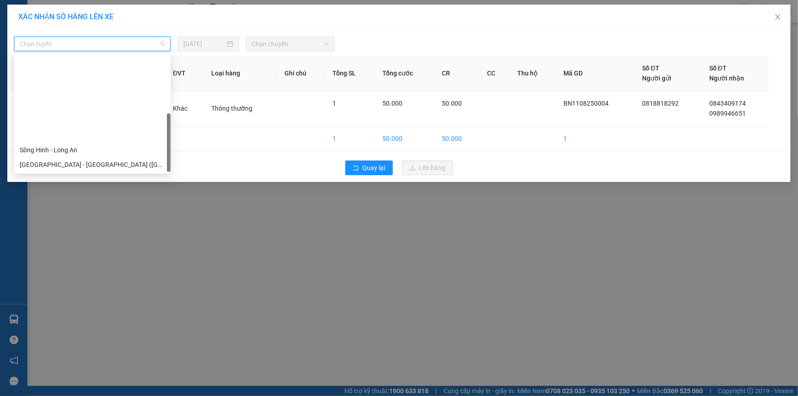
scroll to position [102, 0]
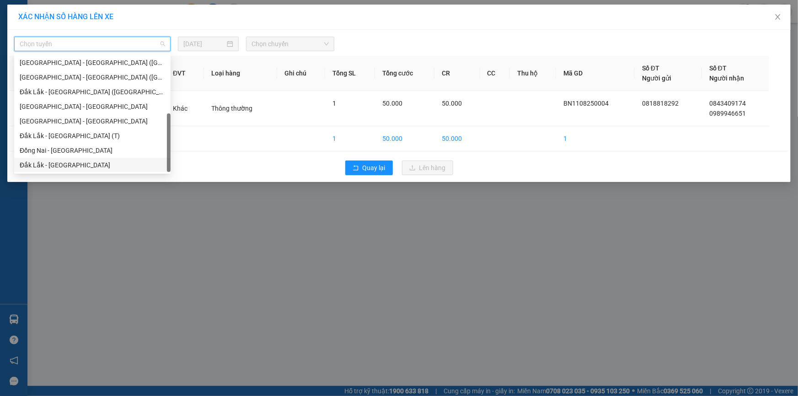
click at [66, 164] on div "Đắk Lắk - Đồng Nai" at bounding box center [93, 165] width 146 height 10
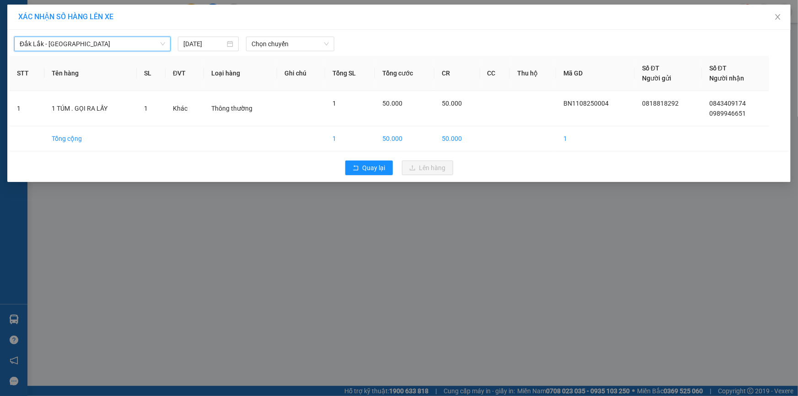
click at [279, 36] on div "Đắk Lắk - Đồng Nai Đắk Lắk - Đồng Nai 11/08/2025 Chọn chuyến" at bounding box center [399, 41] width 779 height 19
click at [272, 47] on span "Chọn chuyến" at bounding box center [290, 44] width 77 height 14
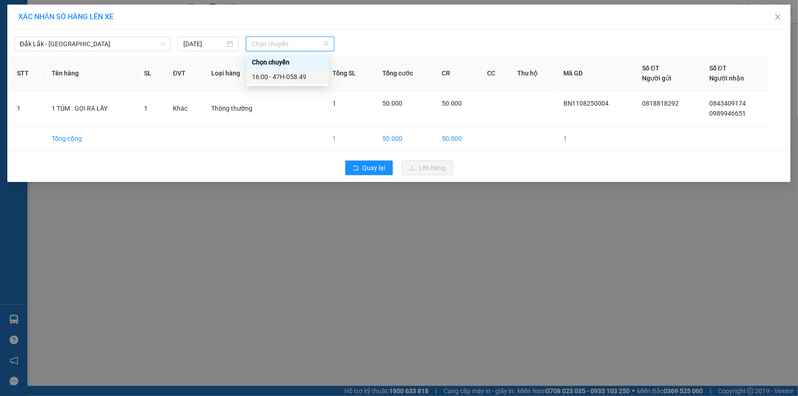
click at [297, 81] on div "16:00 - 47H-058.49" at bounding box center [287, 77] width 71 height 10
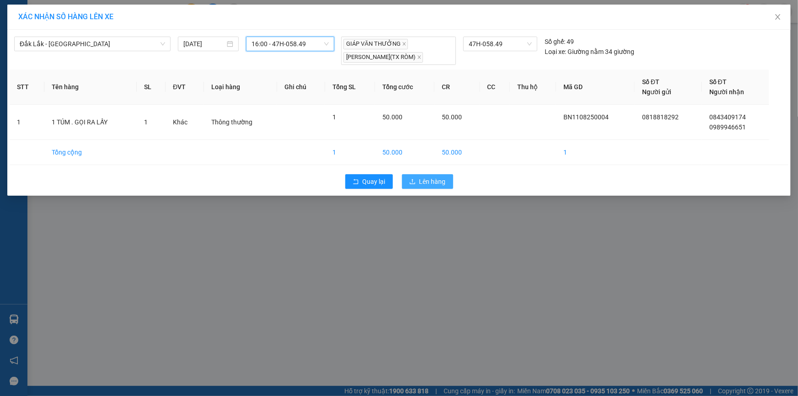
click at [436, 187] on button "Lên hàng" at bounding box center [427, 181] width 51 height 15
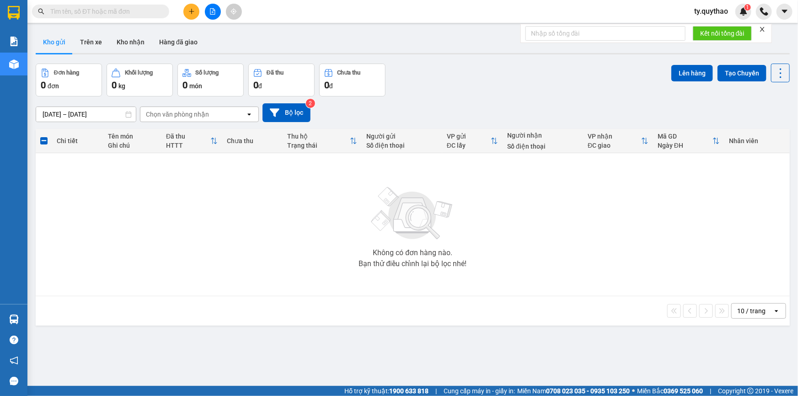
click at [210, 8] on icon "file-add" at bounding box center [213, 11] width 6 height 6
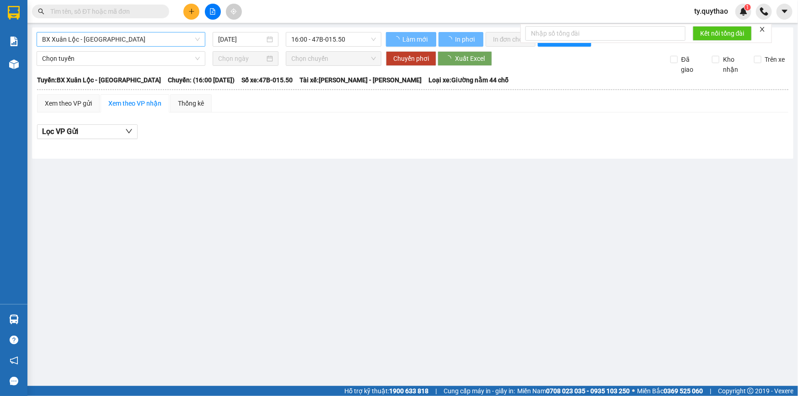
click at [122, 38] on span "BX Xuân Lộc - BX Sơn Hoà" at bounding box center [121, 39] width 158 height 14
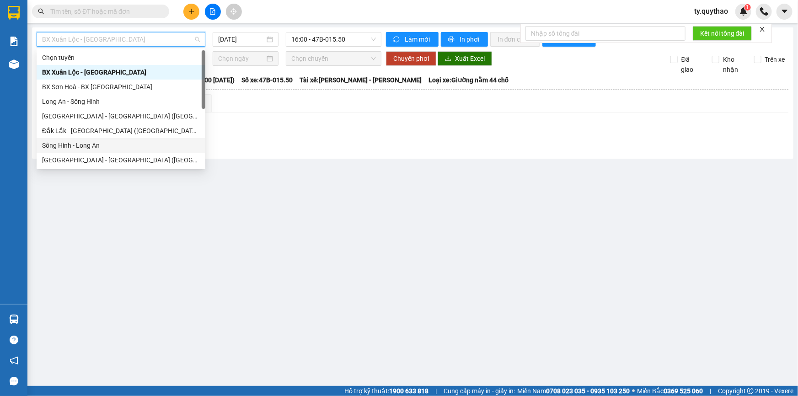
click at [89, 144] on div "Sông Hinh - Long An" at bounding box center [121, 145] width 158 height 10
type input "[DATE]"
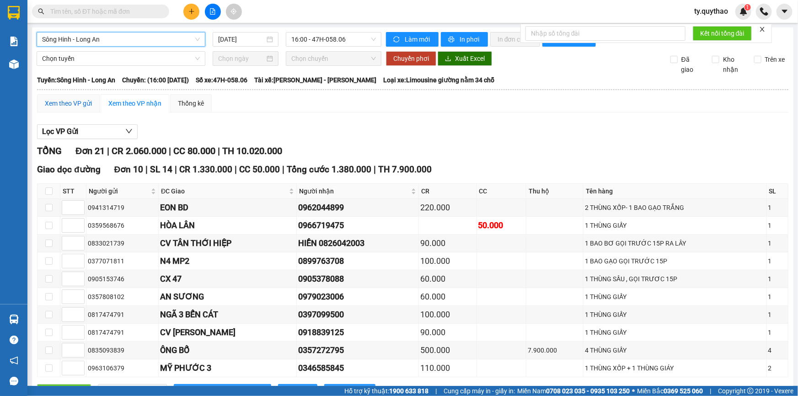
drag, startPoint x: 78, startPoint y: 108, endPoint x: 92, endPoint y: 110, distance: 14.4
click at [79, 108] on div "Xem theo VP gửi" at bounding box center [68, 103] width 47 height 10
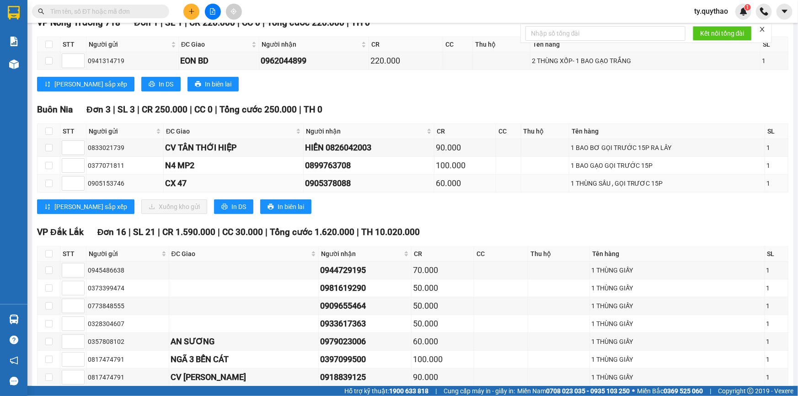
scroll to position [105, 0]
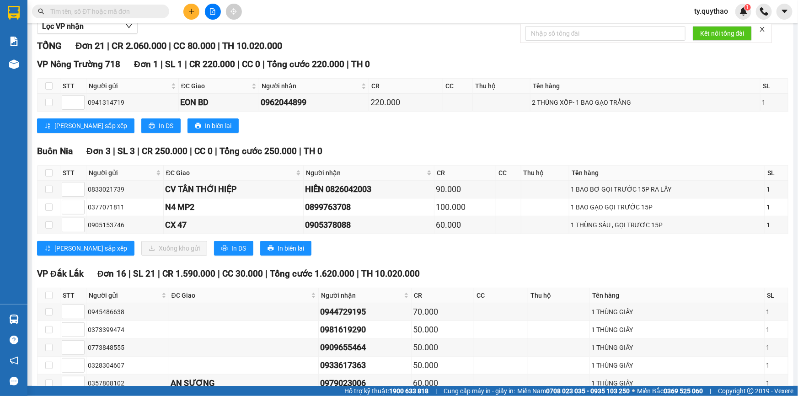
click at [198, 236] on div "Buôn Nia Đơn 3 | SL 3 | CR 250.000 | CC 0 | Tổng cước 250.000 | TH 0 STT Người …" at bounding box center [413, 204] width 752 height 118
drag, startPoint x: 199, startPoint y: 245, endPoint x: 205, endPoint y: 247, distance: 7.0
click at [232, 245] on span "In DS" at bounding box center [239, 248] width 15 height 10
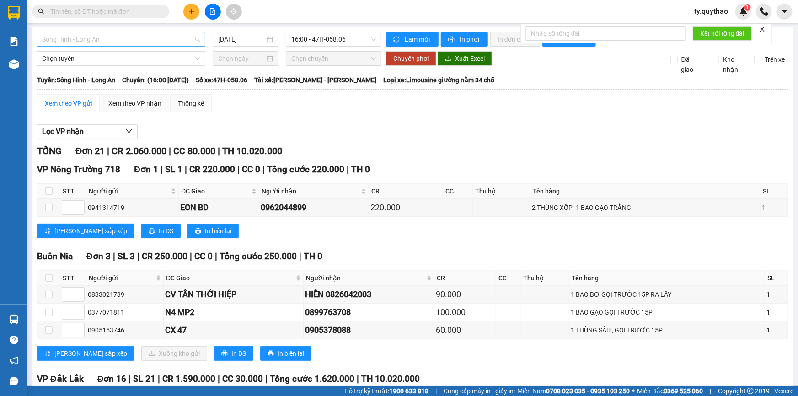
click at [104, 41] on span "Sông Hinh - Long An" at bounding box center [121, 39] width 158 height 14
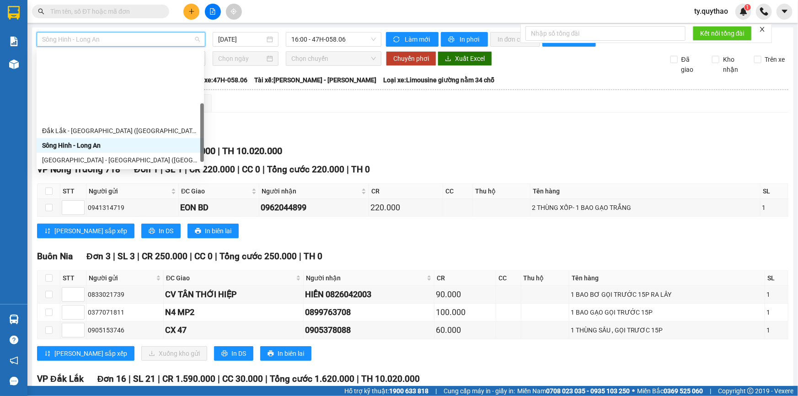
scroll to position [102, 0]
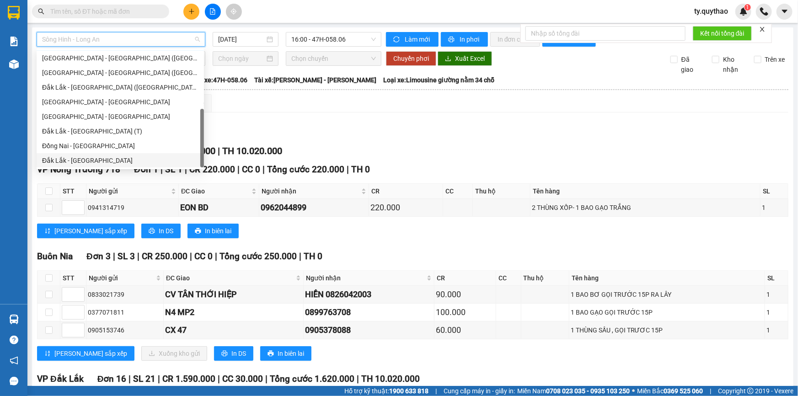
click at [98, 157] on div "Đắk Lắk - Đồng Nai" at bounding box center [120, 161] width 156 height 10
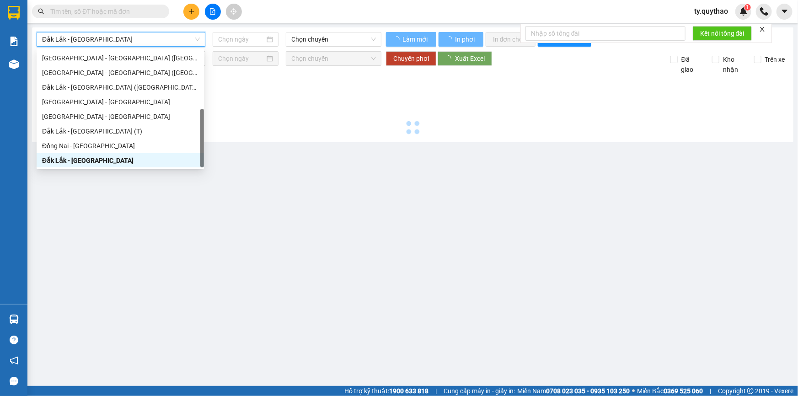
type input "[DATE]"
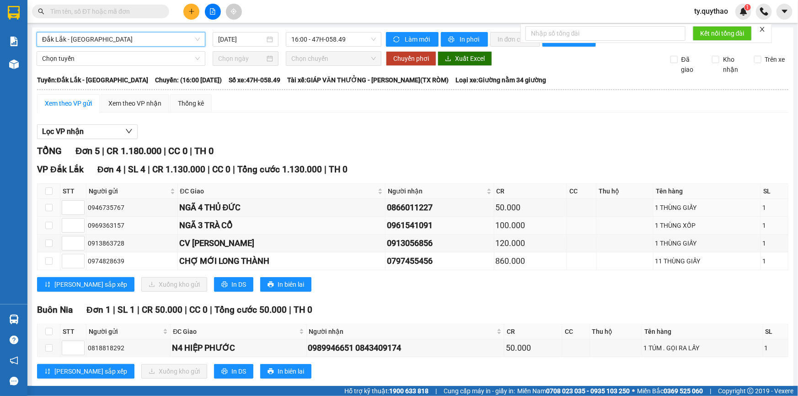
scroll to position [17, 0]
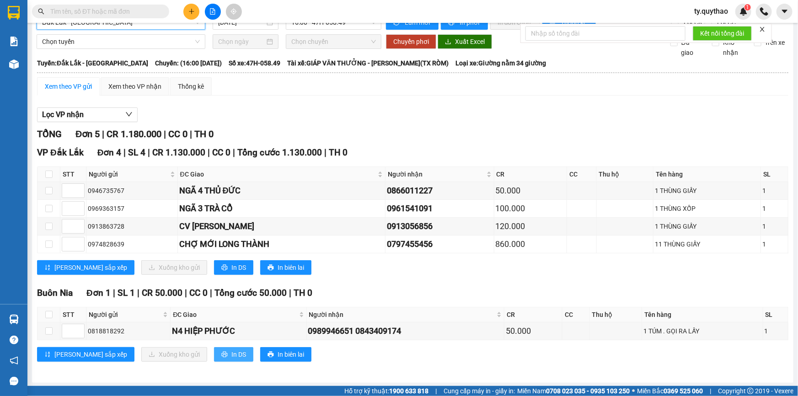
click at [214, 353] on button "In DS" at bounding box center [233, 354] width 39 height 15
